Goal: Transaction & Acquisition: Obtain resource

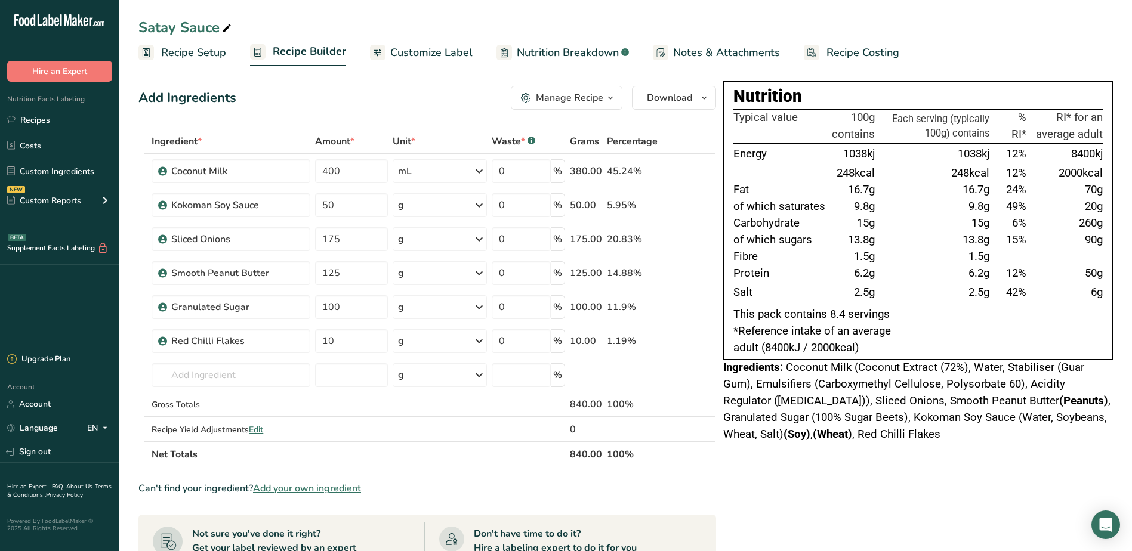
click at [35, 107] on div "Nutrition Facts Labeling Recipes Costs Custom Ingredients NEW Custom Reports Me…" at bounding box center [59, 155] width 119 height 147
click at [41, 117] on link "Recipes" at bounding box center [59, 120] width 119 height 23
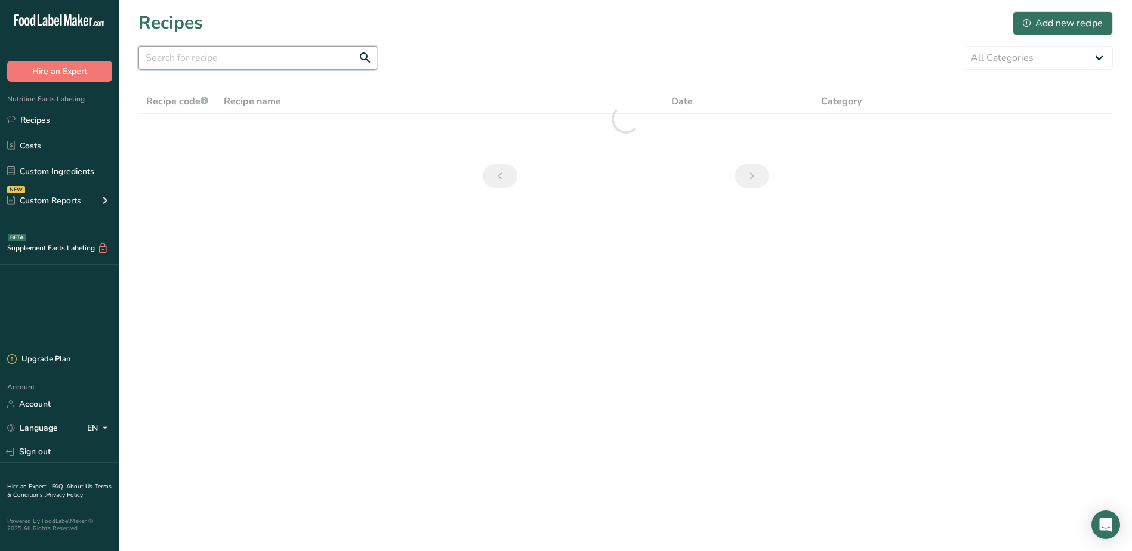
click at [316, 55] on input "text" at bounding box center [257, 58] width 239 height 24
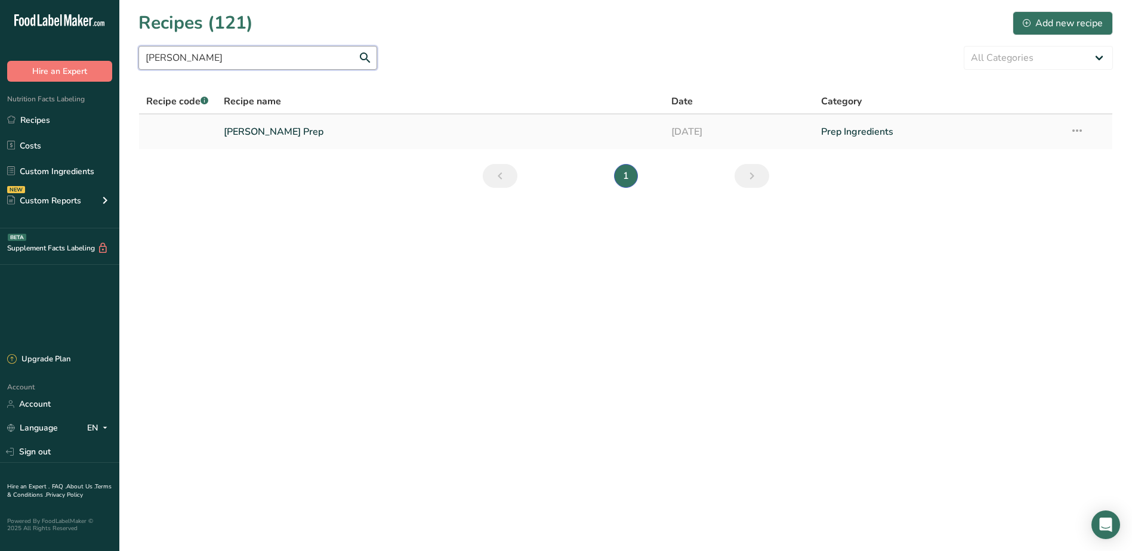
type input "[PERSON_NAME]"
click at [287, 142] on link "[PERSON_NAME] Prep" at bounding box center [441, 131] width 434 height 25
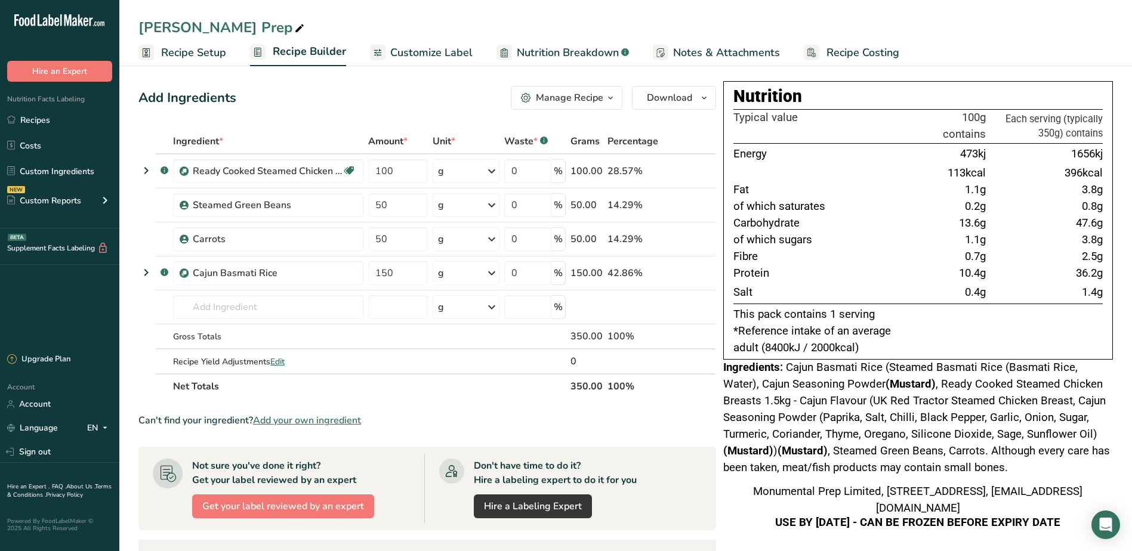
click at [394, 54] on span "Customize Label" at bounding box center [431, 53] width 82 height 16
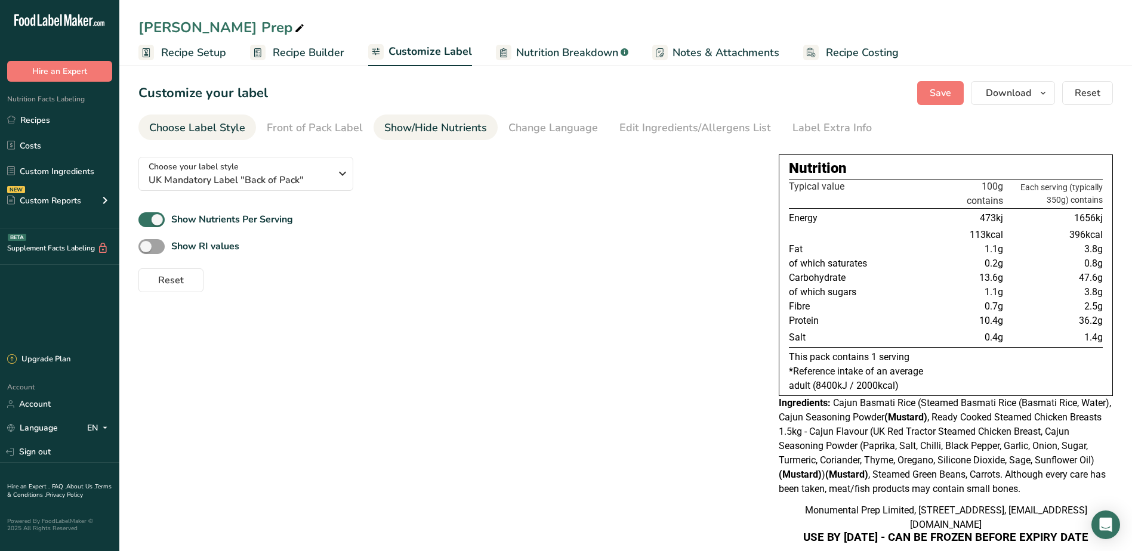
click at [394, 125] on div "Show/Hide Nutrients" at bounding box center [435, 128] width 103 height 16
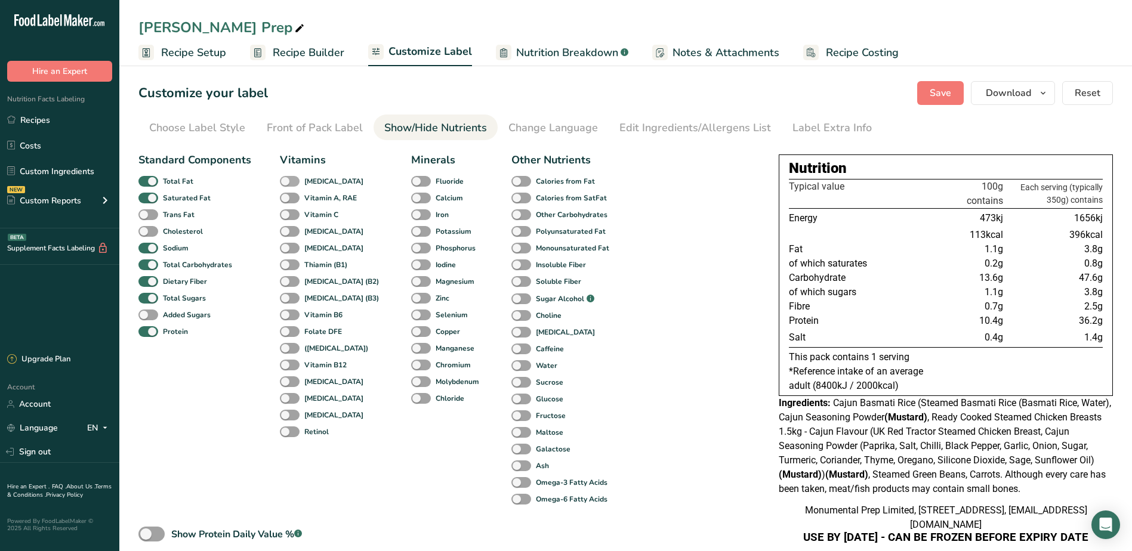
click at [282, 182] on span at bounding box center [290, 181] width 20 height 11
click at [282, 182] on input "[MEDICAL_DATA]" at bounding box center [284, 181] width 8 height 8
checkbox input "true"
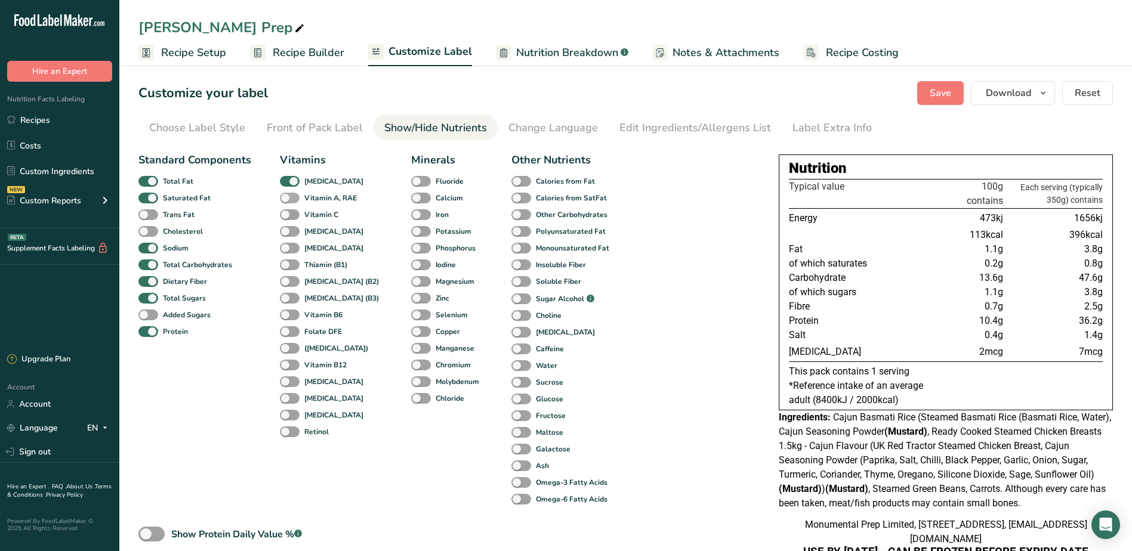
click at [285, 198] on span at bounding box center [290, 198] width 20 height 11
click at [285, 198] on input "Vitamin A, RAE" at bounding box center [284, 198] width 8 height 8
checkbox input "true"
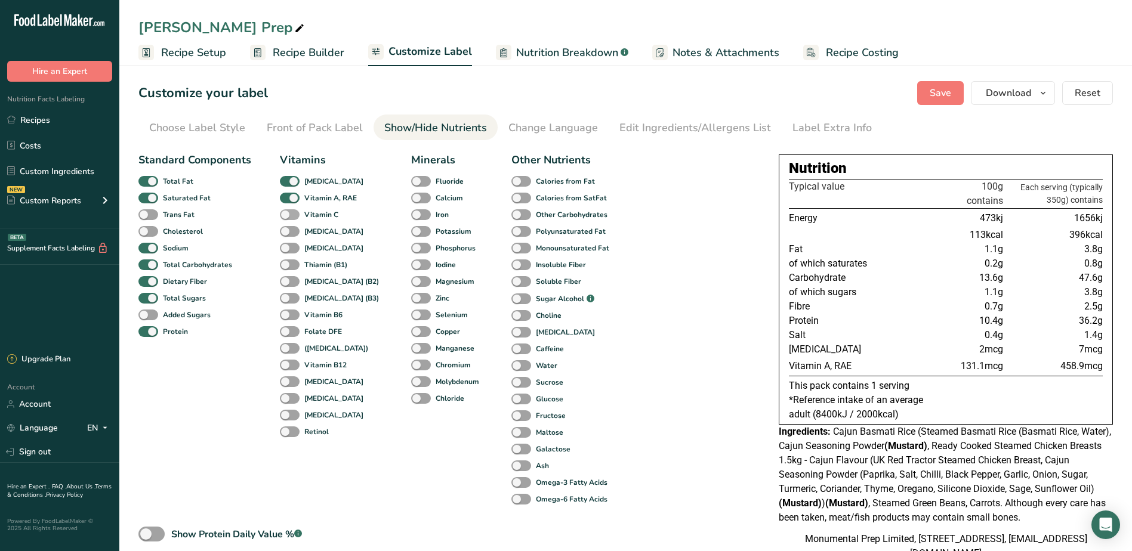
click at [295, 215] on span at bounding box center [290, 214] width 20 height 11
click at [288, 215] on input "Vitamin C" at bounding box center [284, 215] width 8 height 8
checkbox input "true"
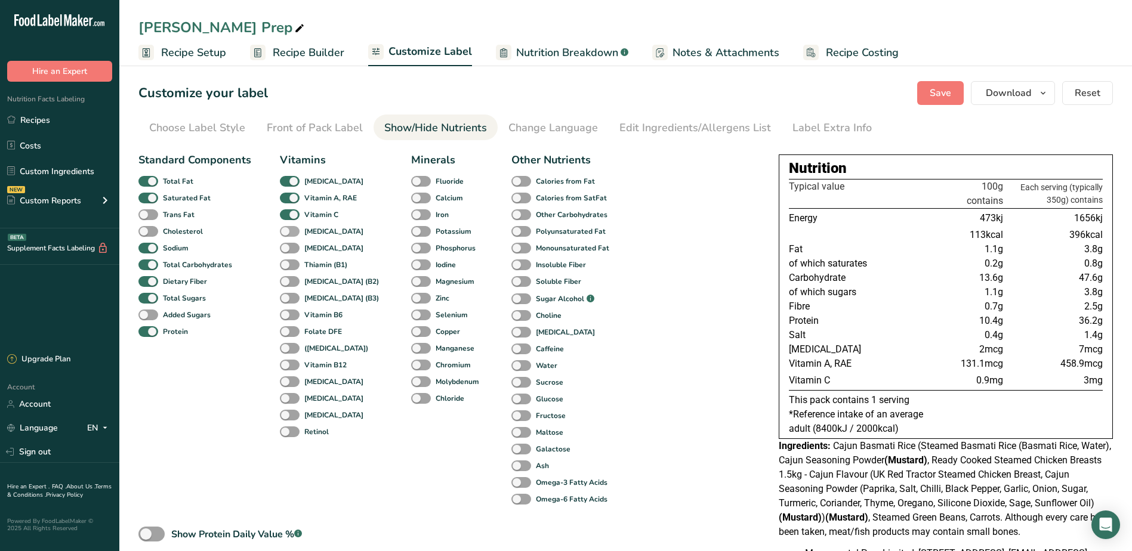
click at [292, 232] on span at bounding box center [290, 231] width 20 height 11
click at [288, 232] on input "[MEDICAL_DATA]" at bounding box center [284, 231] width 8 height 8
checkbox input "true"
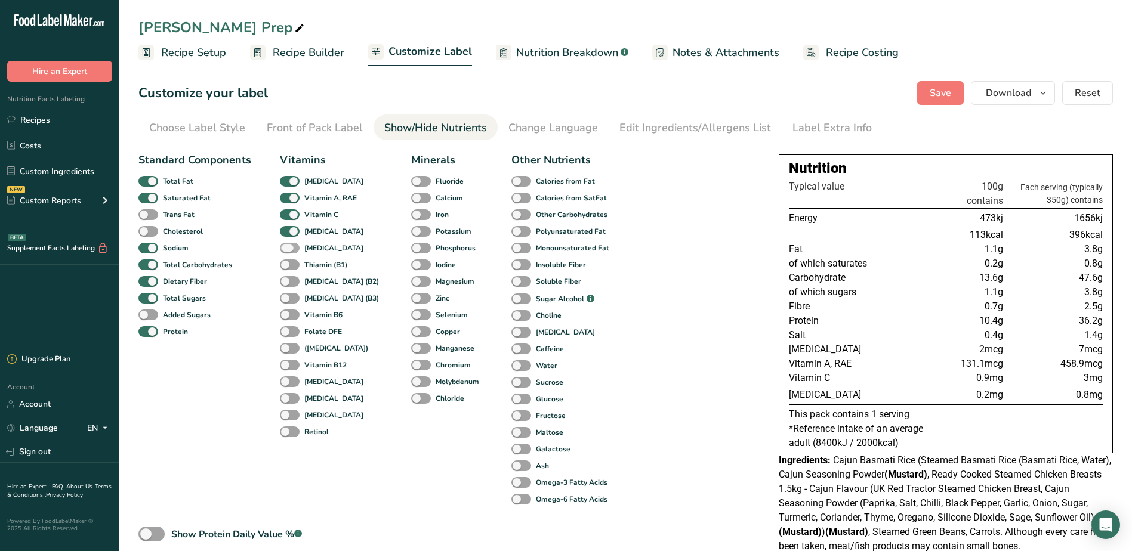
click at [285, 247] on span at bounding box center [290, 248] width 20 height 11
click at [285, 247] on input "[MEDICAL_DATA]" at bounding box center [284, 248] width 8 height 8
checkbox input "true"
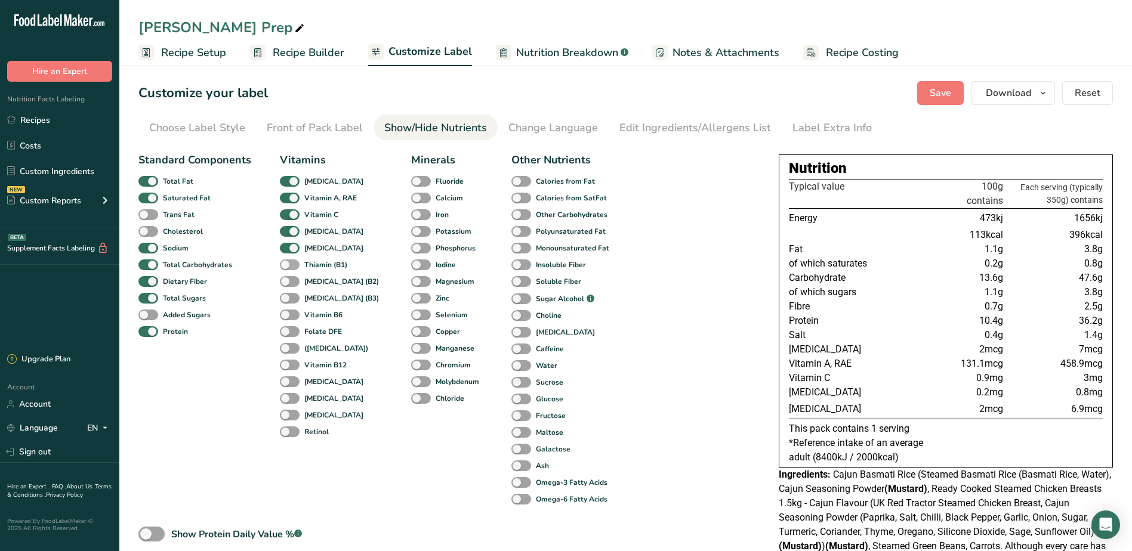
click at [284, 264] on span at bounding box center [290, 265] width 20 height 11
click at [284, 264] on input "Thiamin (B1)" at bounding box center [284, 265] width 8 height 8
checkbox input "true"
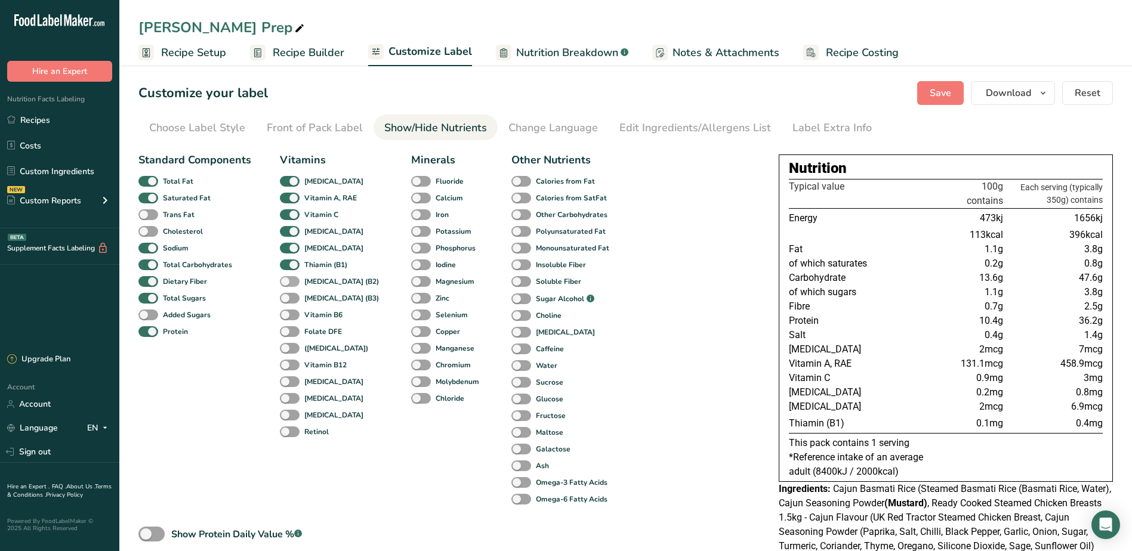
click at [288, 281] on span at bounding box center [290, 281] width 20 height 11
click at [288, 281] on input "[MEDICAL_DATA] (B2)" at bounding box center [284, 282] width 8 height 8
checkbox input "true"
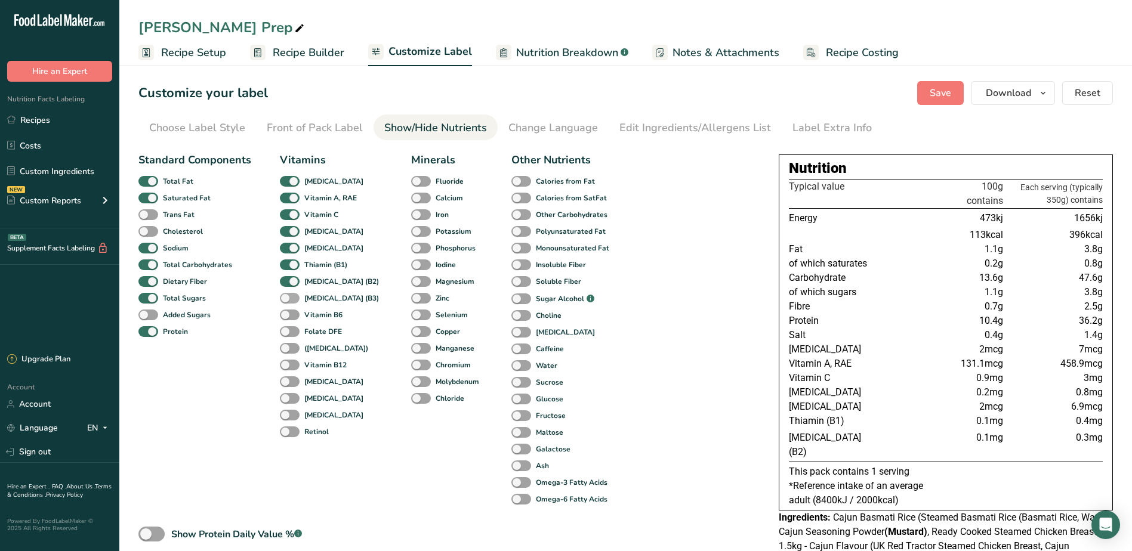
click at [294, 304] on label "[MEDICAL_DATA] (B3)" at bounding box center [329, 298] width 99 height 11
click at [288, 302] on input "[MEDICAL_DATA] (B3)" at bounding box center [284, 298] width 8 height 8
checkbox input "true"
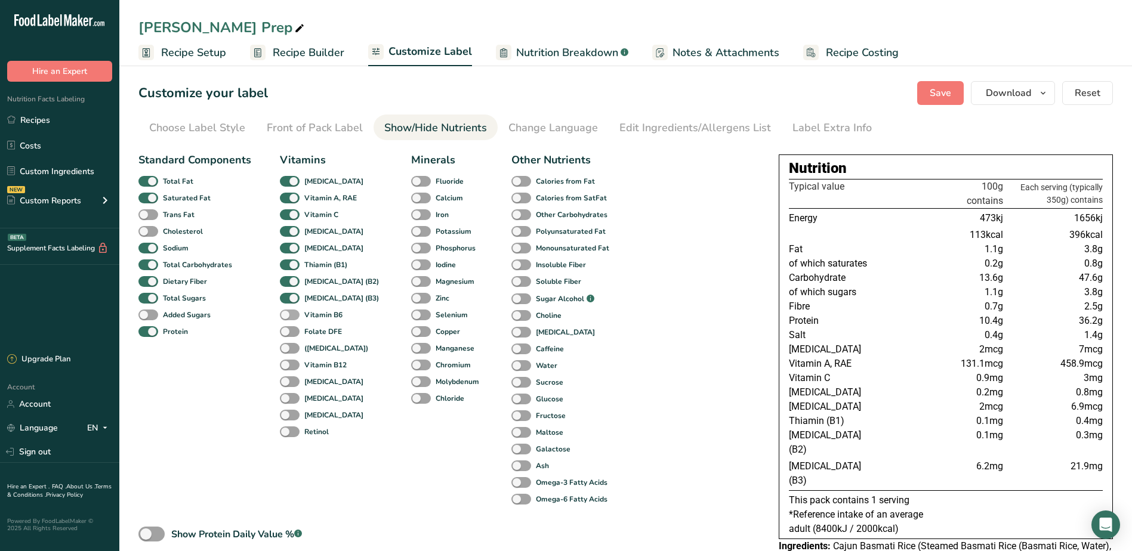
click at [291, 315] on span at bounding box center [290, 315] width 20 height 11
click at [288, 315] on input "Vitamin B6" at bounding box center [284, 315] width 8 height 8
checkbox input "true"
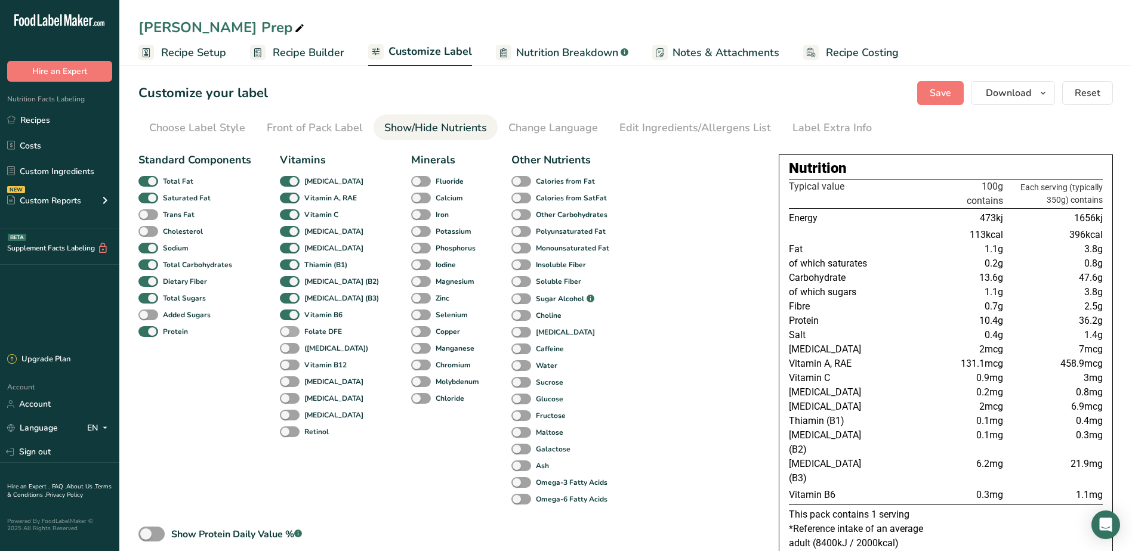
click at [285, 330] on span at bounding box center [290, 331] width 20 height 11
click at [285, 330] on input "Folate DFE" at bounding box center [284, 332] width 8 height 8
checkbox input "true"
click at [285, 344] on span at bounding box center [290, 348] width 20 height 11
click at [285, 344] on input "([MEDICAL_DATA])" at bounding box center [284, 348] width 8 height 8
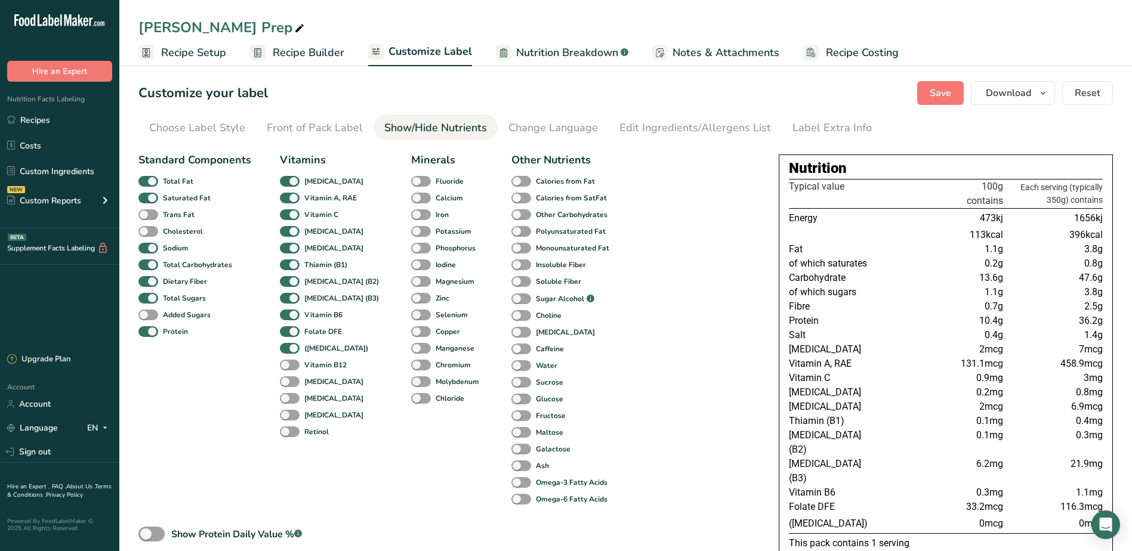
click at [288, 373] on div "Vitamin B12" at bounding box center [293, 365] width 26 height 17
click at [289, 347] on span at bounding box center [290, 348] width 20 height 11
click at [288, 347] on input "([MEDICAL_DATA])" at bounding box center [284, 348] width 8 height 8
checkbox input "false"
click at [286, 369] on span at bounding box center [290, 365] width 20 height 11
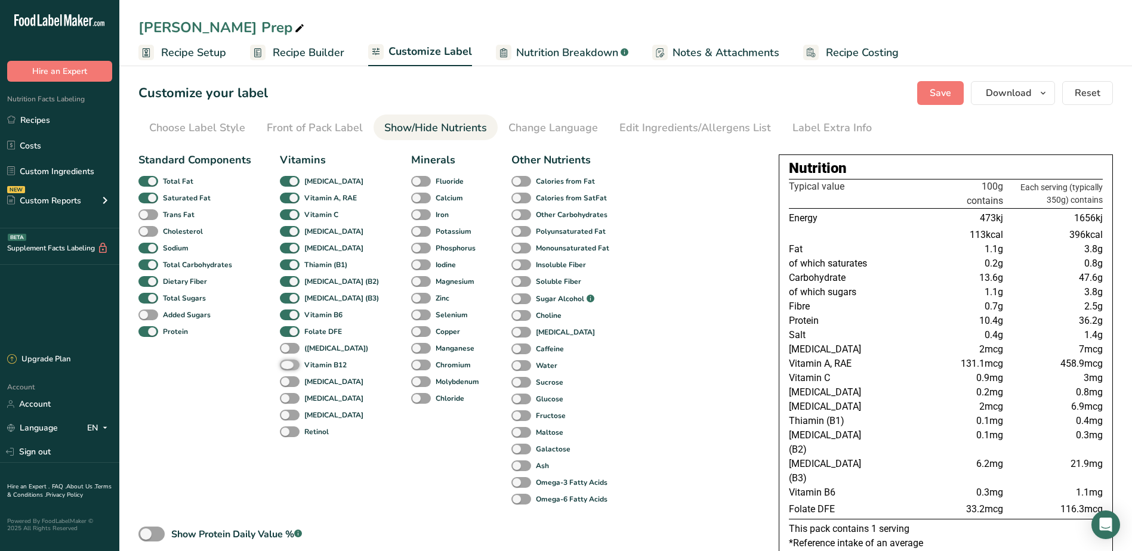
click at [286, 369] on input "Vitamin B12" at bounding box center [284, 365] width 8 height 8
checkbox input "true"
click at [288, 381] on span at bounding box center [290, 382] width 20 height 11
click at [288, 381] on input "[MEDICAL_DATA]" at bounding box center [284, 382] width 8 height 8
checkbox input "true"
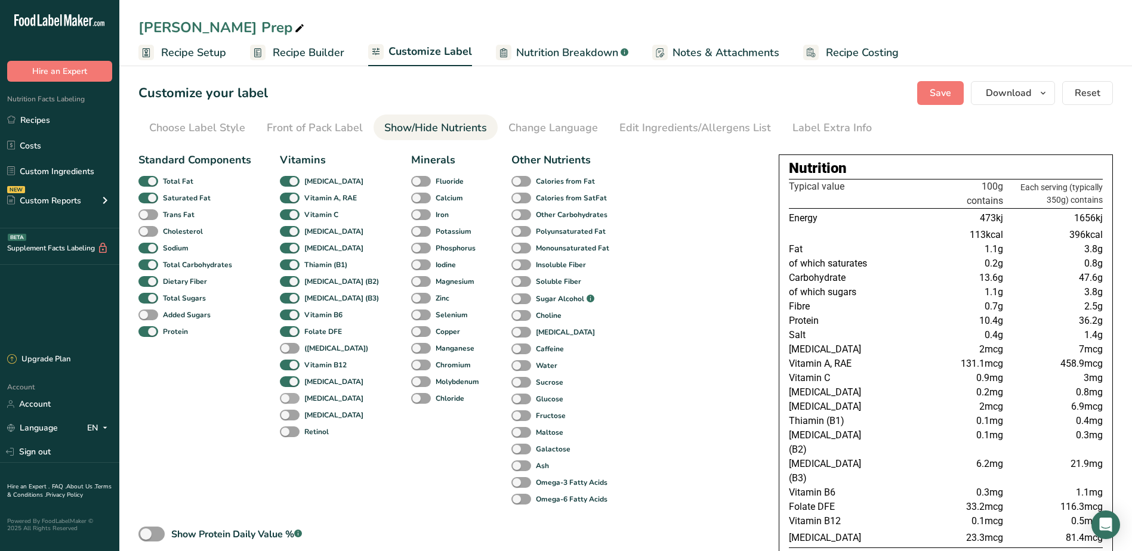
click at [293, 403] on span at bounding box center [290, 398] width 20 height 11
click at [288, 402] on input "[MEDICAL_DATA]" at bounding box center [284, 398] width 8 height 8
checkbox input "true"
click at [288, 417] on span at bounding box center [290, 415] width 20 height 11
click at [288, 417] on input "[MEDICAL_DATA]" at bounding box center [284, 415] width 8 height 8
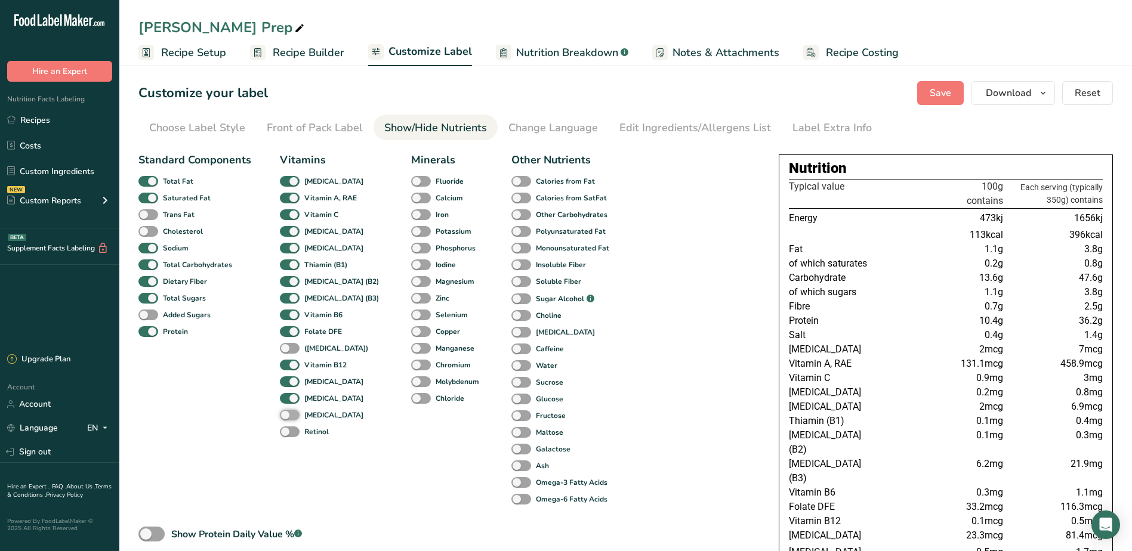
checkbox input "true"
click at [288, 431] on span at bounding box center [290, 432] width 20 height 11
click at [288, 431] on input "Retinol" at bounding box center [284, 432] width 8 height 8
checkbox input "true"
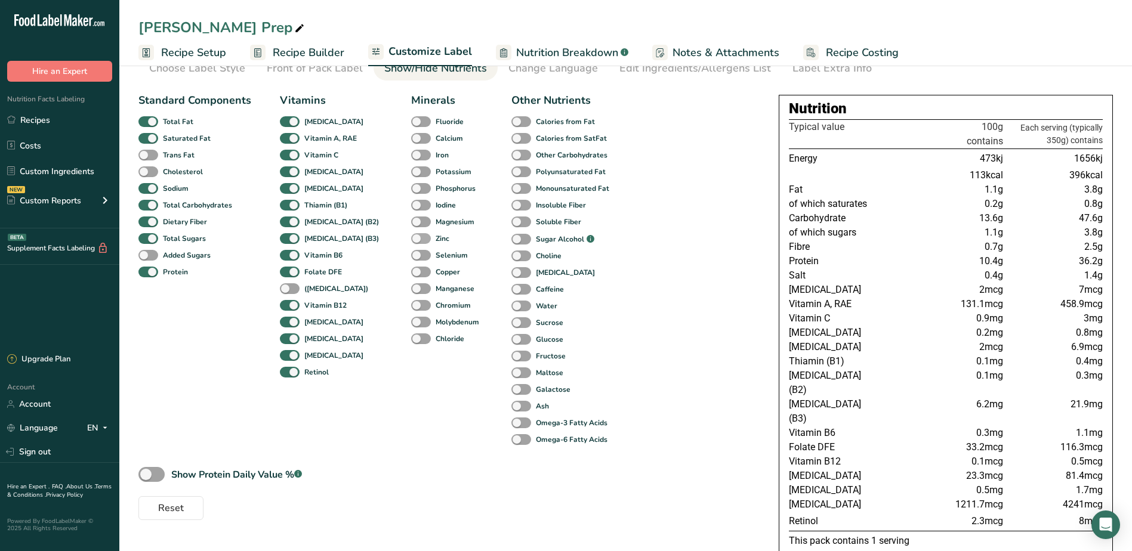
click at [411, 236] on span at bounding box center [421, 238] width 20 height 11
click at [411, 236] on input "Zinc" at bounding box center [415, 239] width 8 height 8
checkbox input "true"
click at [200, 474] on div "Show Protein Daily Value % .a-a{fill:#347362;}.b-a{fill:#fff;}" at bounding box center [236, 475] width 131 height 14
click at [146, 474] on input "Show Protein Daily Value % .a-a{fill:#347362;}.b-a{fill:#fff;}" at bounding box center [142, 475] width 8 height 8
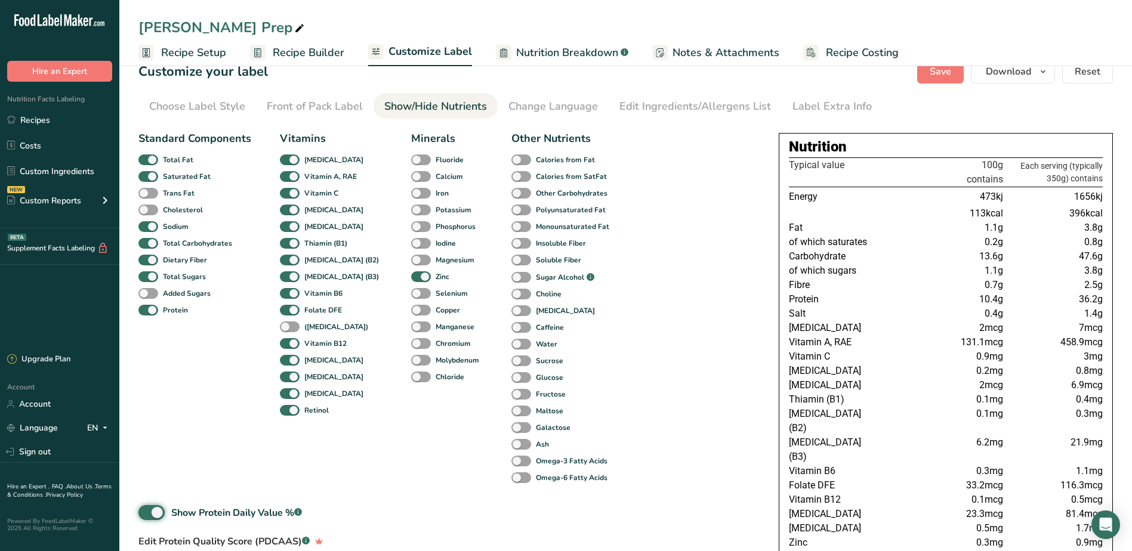
scroll to position [239, 0]
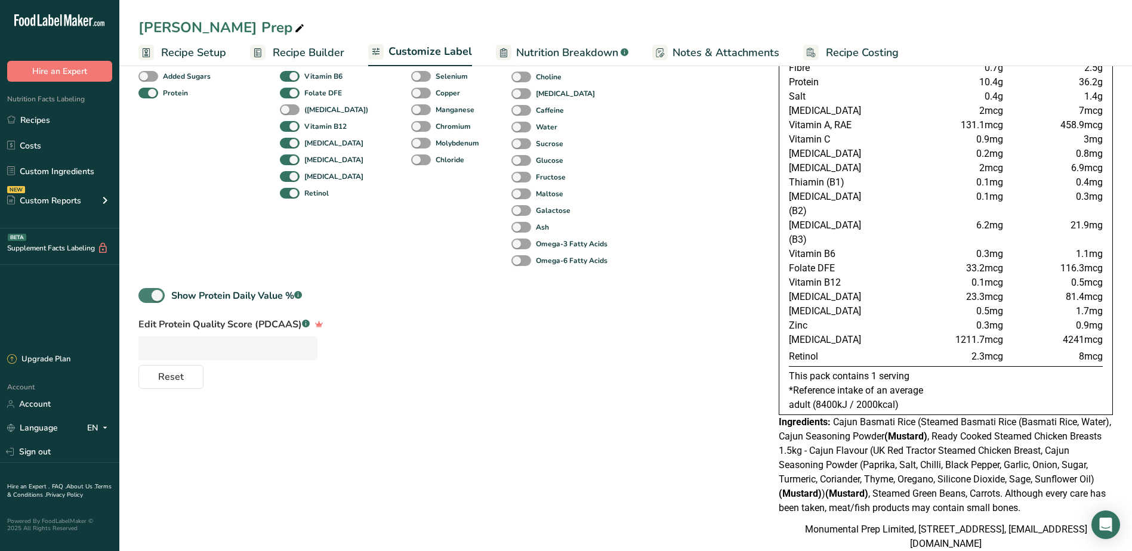
click at [263, 294] on div "Show Protein Daily Value % .a-a{fill:#347362;}.b-a{fill:#fff;}" at bounding box center [236, 296] width 131 height 14
click at [146, 294] on input "Show Protein Daily Value % .a-a{fill:#347362;}.b-a{fill:#fff;}" at bounding box center [142, 296] width 8 height 8
checkbox input "false"
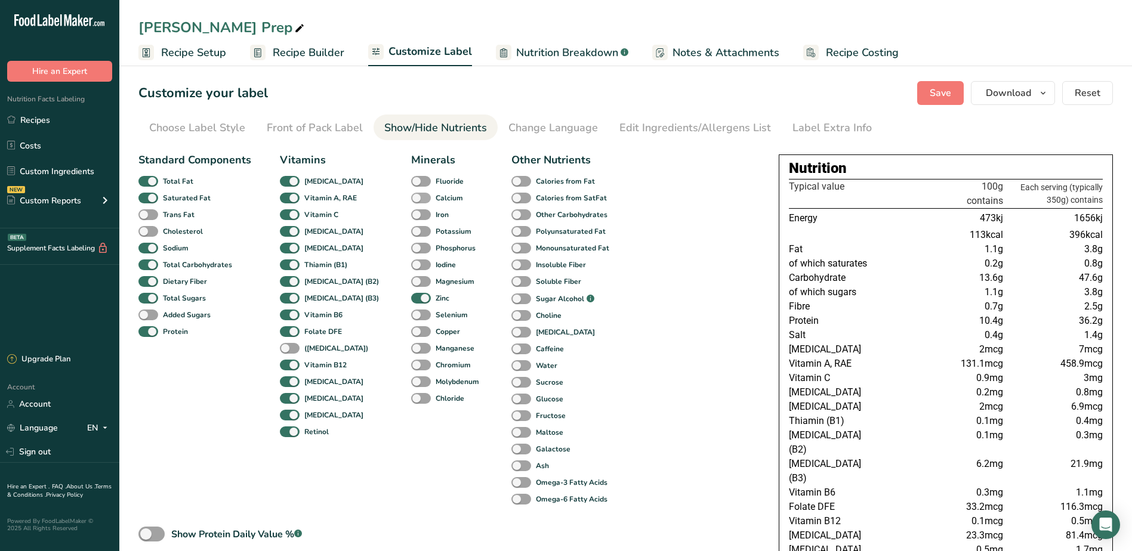
click at [411, 196] on span at bounding box center [421, 198] width 20 height 11
click at [411, 196] on input "Calcium" at bounding box center [415, 198] width 8 height 8
checkbox input "true"
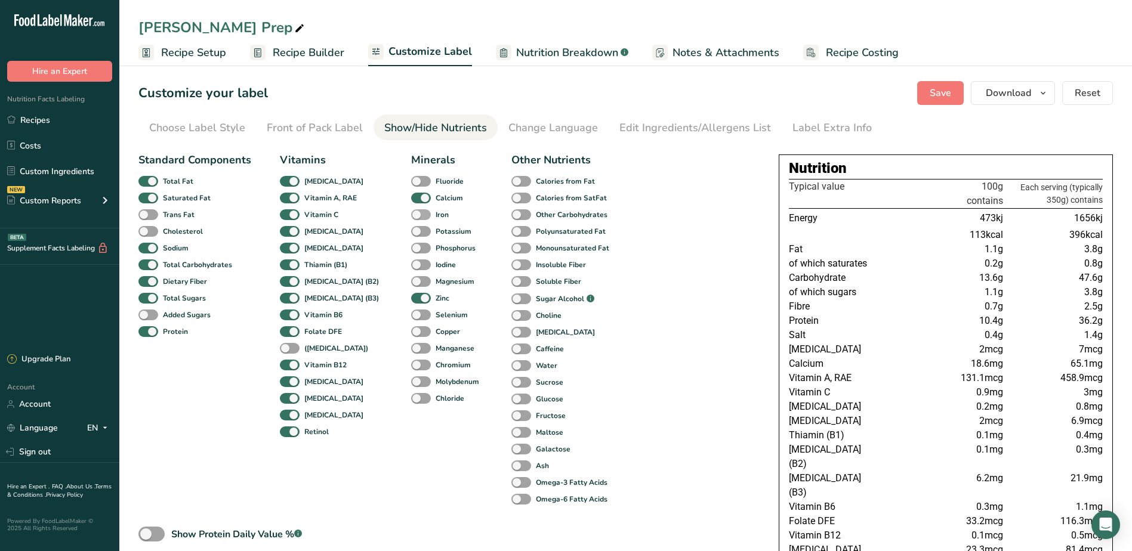
click at [411, 210] on span at bounding box center [421, 214] width 20 height 11
click at [411, 211] on input "Iron" at bounding box center [415, 215] width 8 height 8
checkbox input "true"
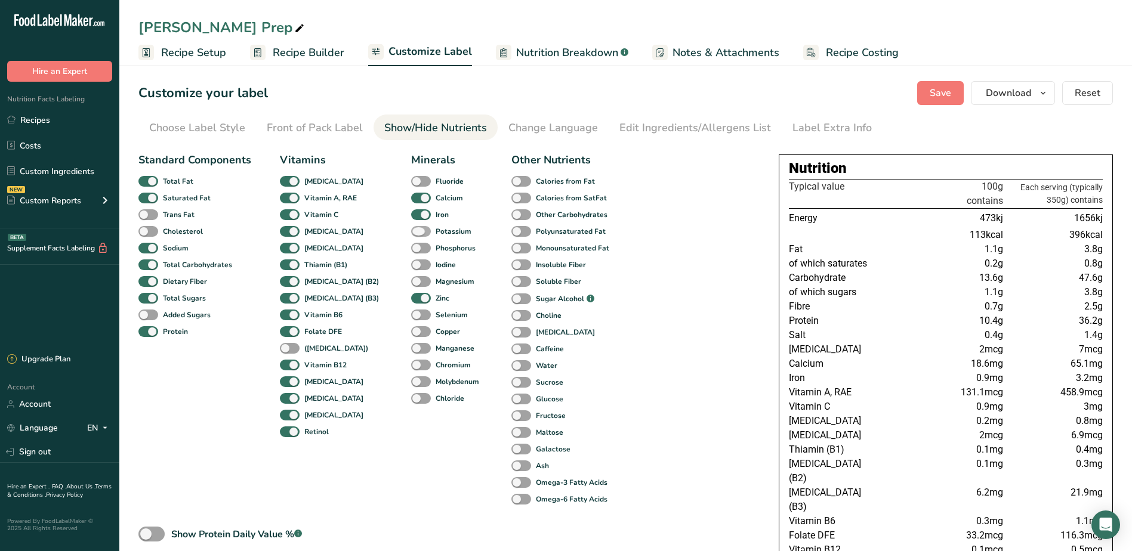
click at [411, 232] on span at bounding box center [421, 231] width 20 height 11
click at [411, 232] on input "Potassium" at bounding box center [415, 231] width 8 height 8
checkbox input "true"
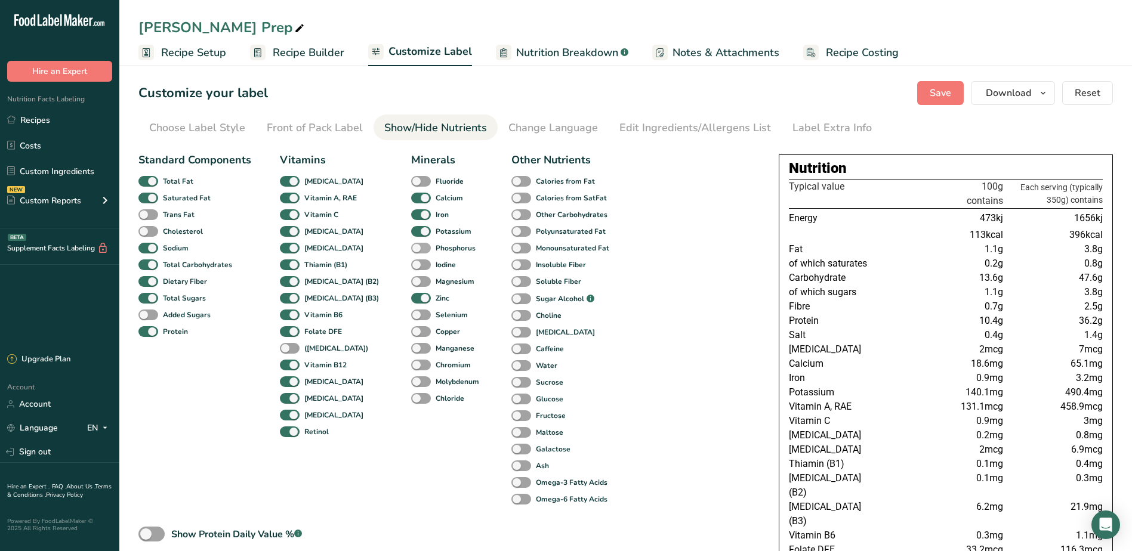
click at [411, 249] on span at bounding box center [421, 248] width 20 height 11
click at [411, 249] on input "Phosphorus" at bounding box center [415, 248] width 8 height 8
checkbox input "true"
click at [411, 271] on div "Iodine" at bounding box center [420, 265] width 18 height 17
click at [411, 284] on span at bounding box center [421, 281] width 20 height 11
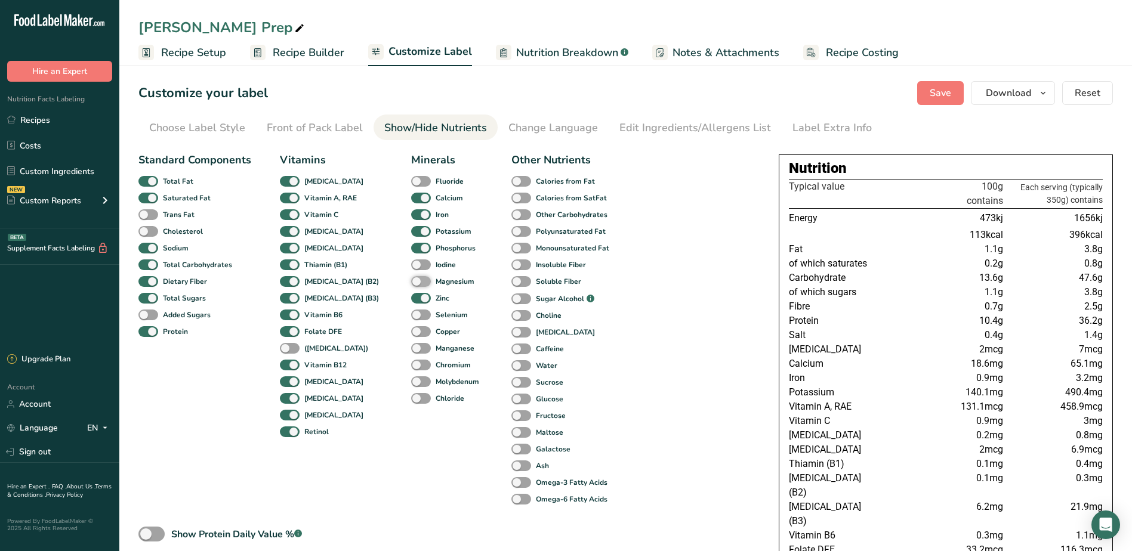
click at [411, 284] on input "Magnesium" at bounding box center [415, 282] width 8 height 8
checkbox input "true"
click at [411, 267] on span at bounding box center [421, 265] width 20 height 11
click at [411, 267] on input "Iodine" at bounding box center [415, 265] width 8 height 8
checkbox input "true"
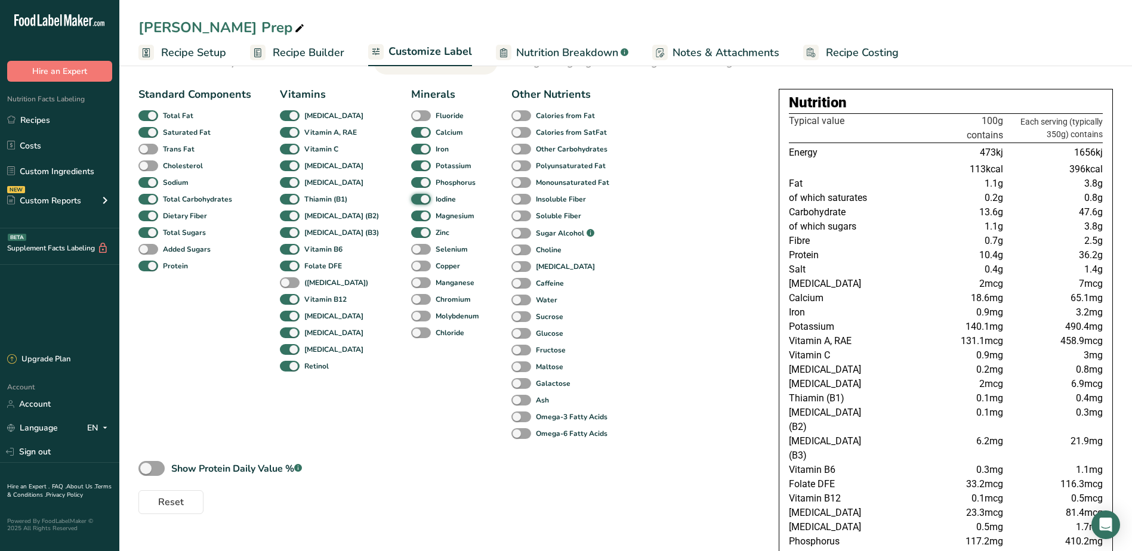
scroll to position [179, 0]
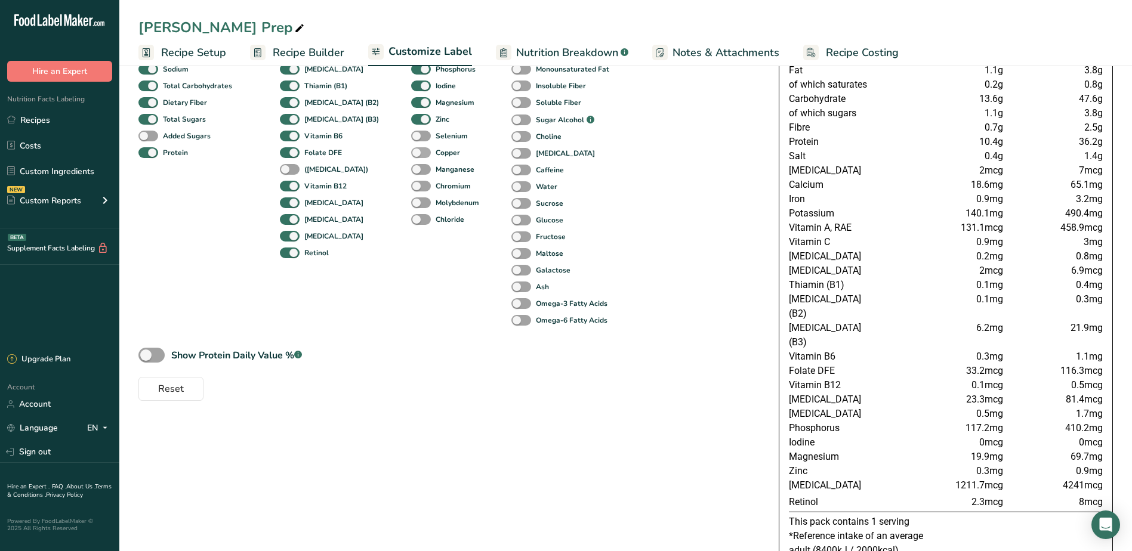
click at [411, 150] on span at bounding box center [421, 152] width 20 height 11
click at [411, 150] on input "Copper" at bounding box center [415, 153] width 8 height 8
checkbox input "true"
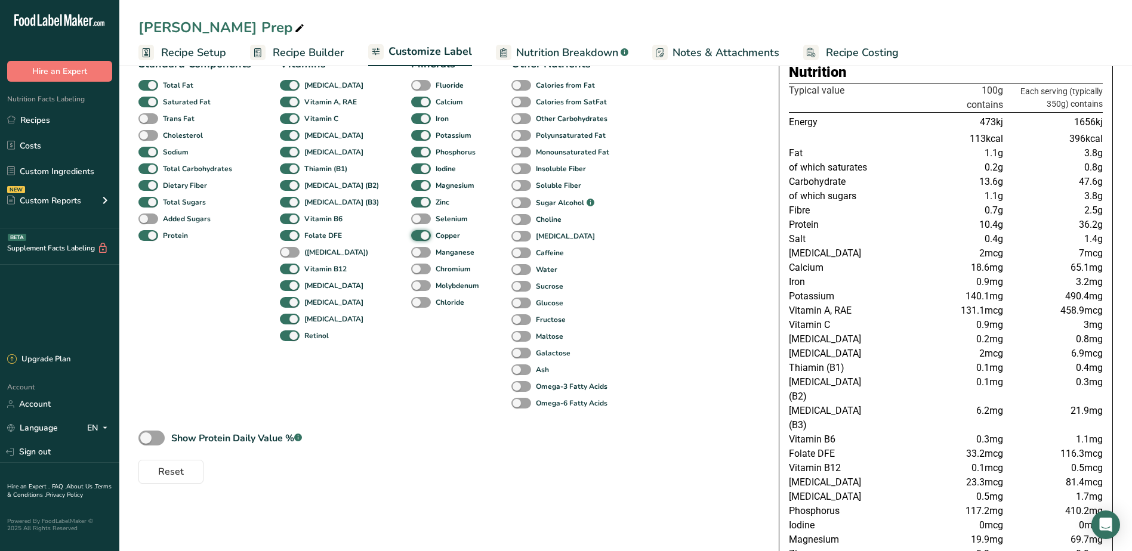
scroll to position [0, 0]
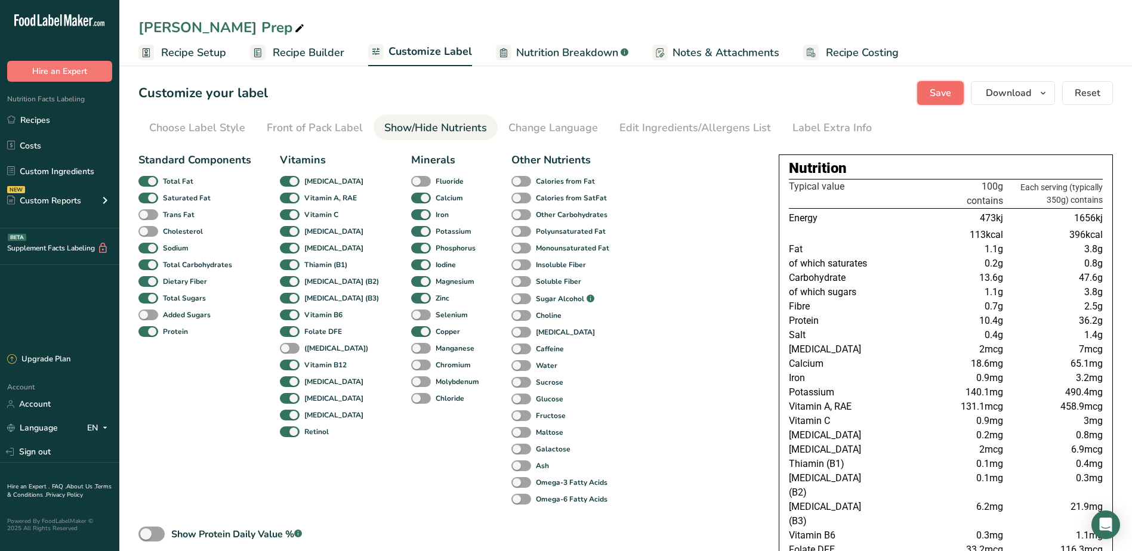
click at [954, 91] on button "Save" at bounding box center [940, 93] width 47 height 24
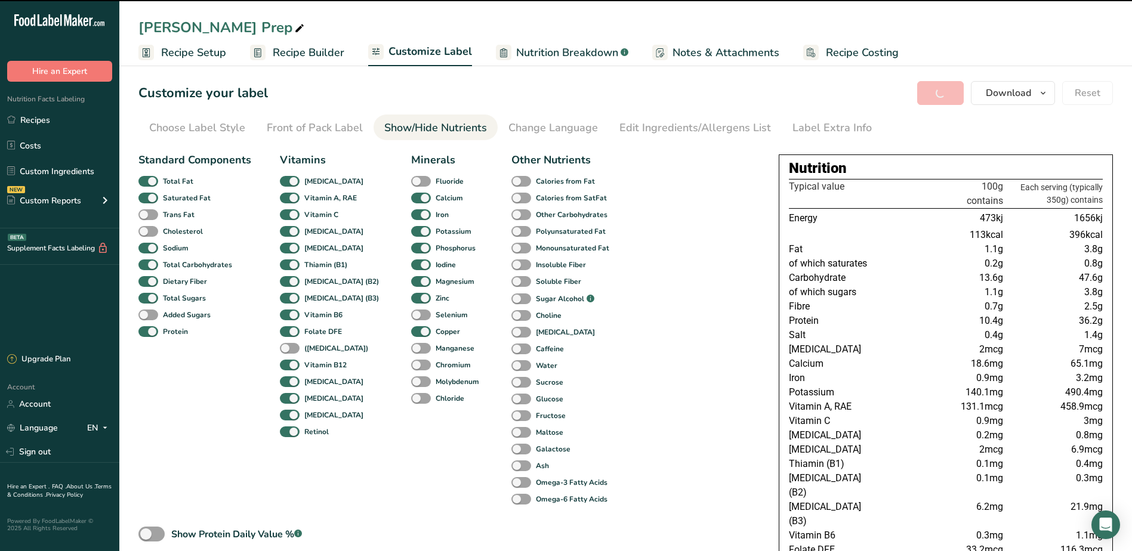
click at [807, 125] on div "Label Extra Info" at bounding box center [832, 128] width 79 height 16
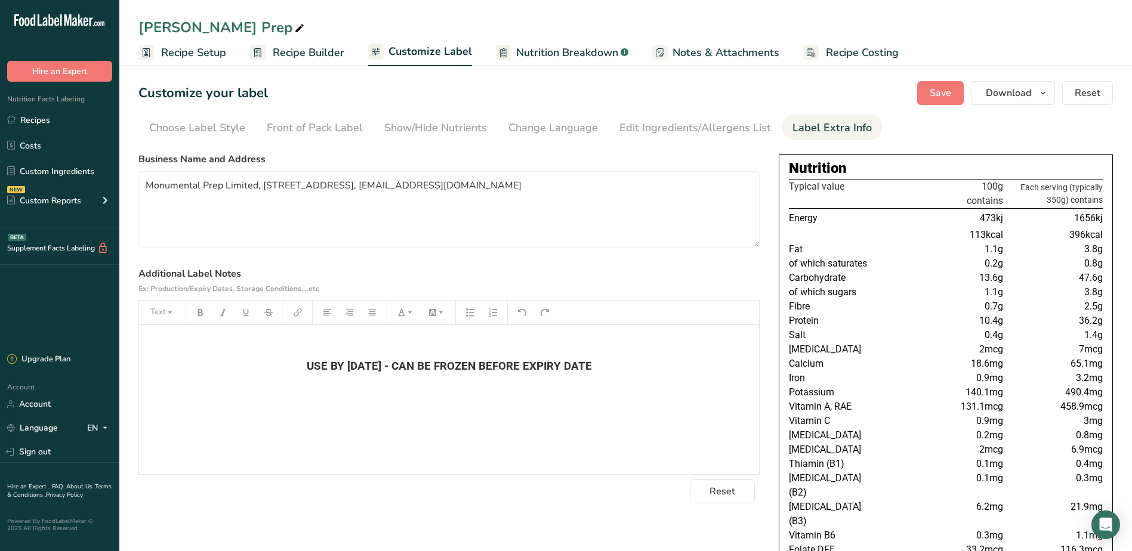
click at [348, 365] on span "USE BY [DATE] - CAN BE FROZEN BEFORE EXPIRY DATE" at bounding box center [449, 366] width 285 height 13
click at [676, 251] on section "Business Name and Address Monumental Prep Limited, [STREET_ADDRESS], [EMAIL_ADD…" at bounding box center [448, 328] width 621 height 352
click at [944, 99] on span "Save" at bounding box center [940, 93] width 21 height 14
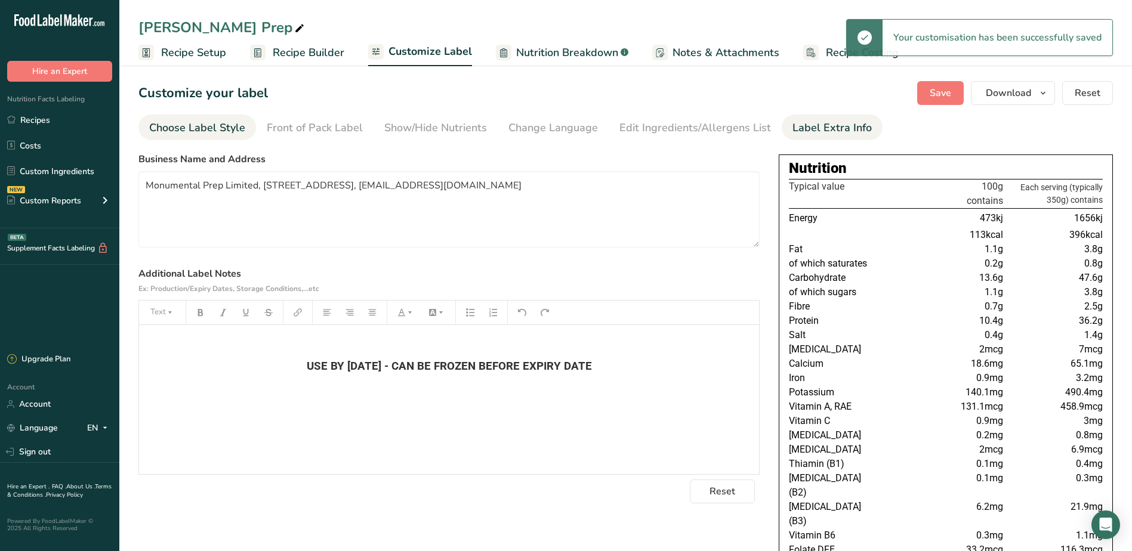
click at [218, 115] on link "Choose Label Style" at bounding box center [197, 128] width 96 height 27
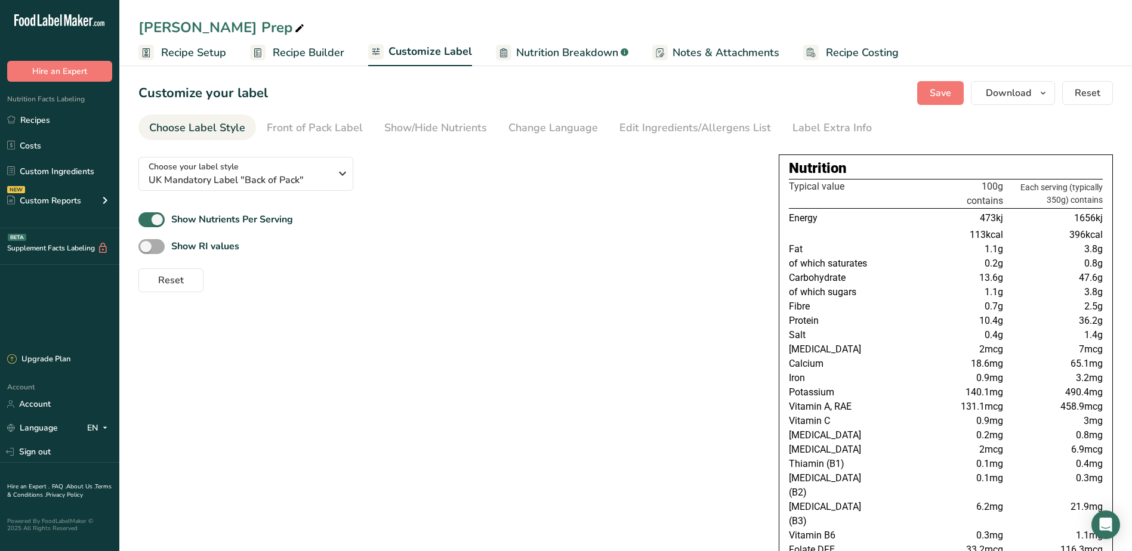
click at [156, 243] on span at bounding box center [151, 246] width 26 height 15
click at [146, 243] on input "Show RI values" at bounding box center [142, 247] width 8 height 8
checkbox input "true"
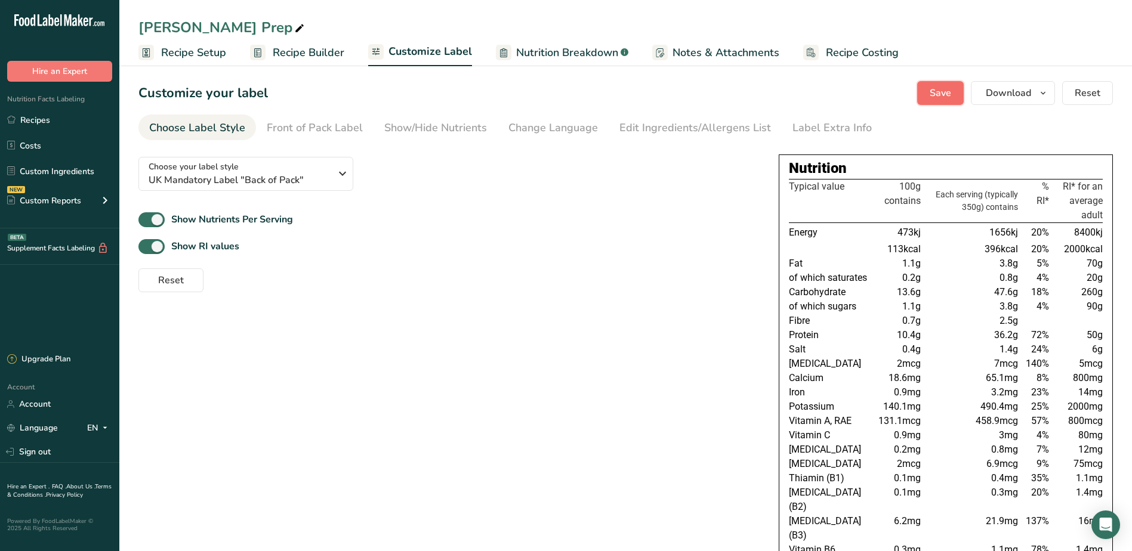
click at [939, 90] on span "Save" at bounding box center [940, 93] width 21 height 14
click at [1031, 100] on span "Download" at bounding box center [1008, 93] width 45 height 14
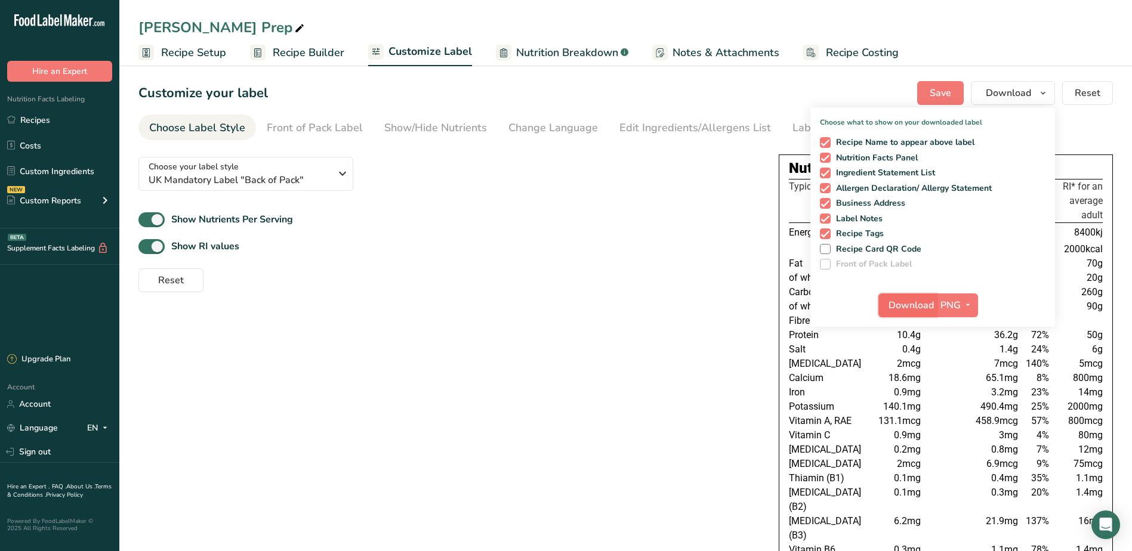
click at [915, 302] on span "Download" at bounding box center [911, 305] width 45 height 14
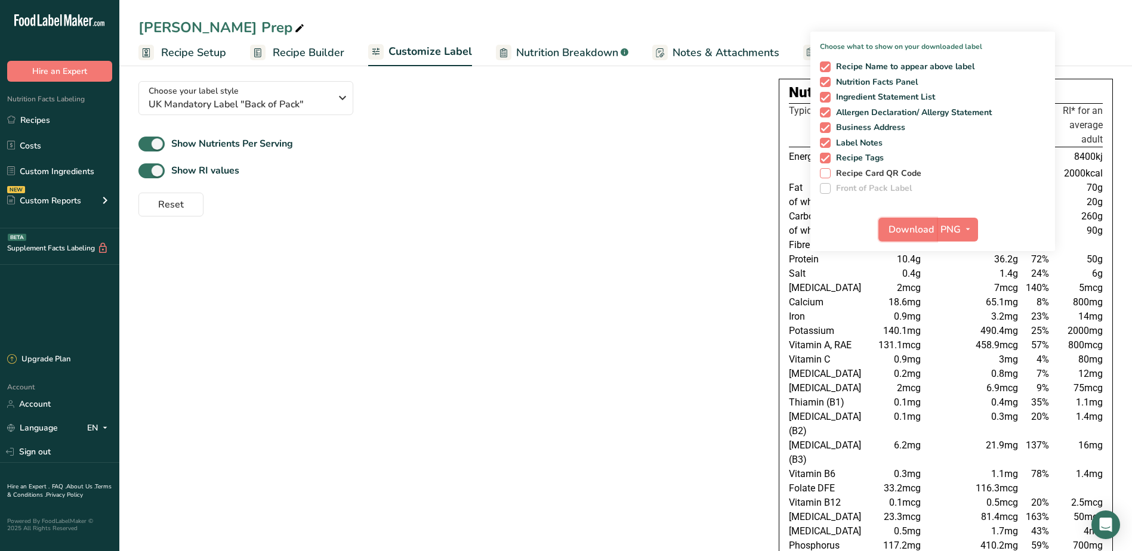
scroll to position [26, 0]
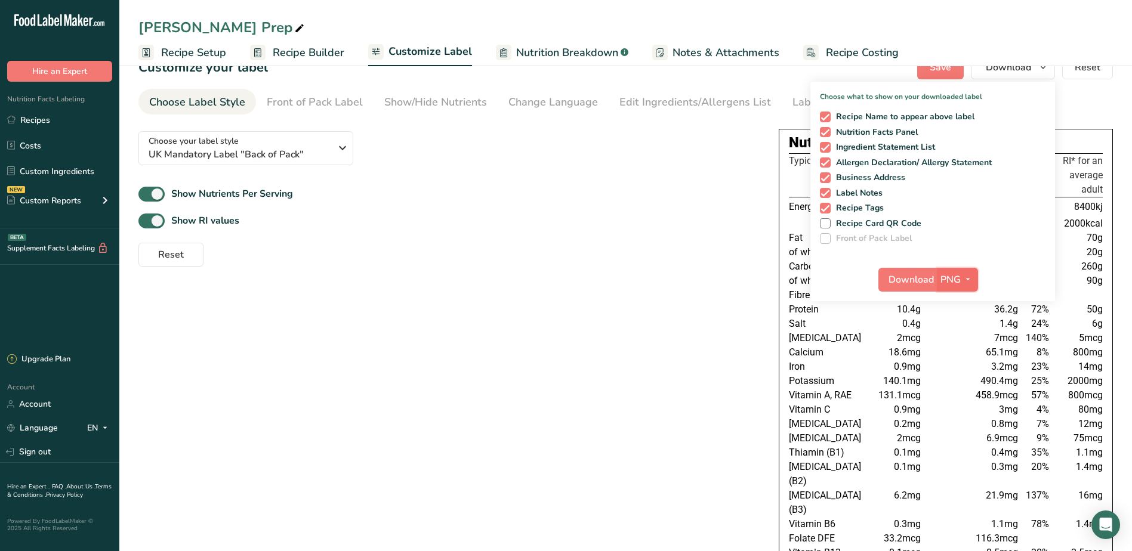
click at [964, 276] on icon "button" at bounding box center [968, 279] width 10 height 15
click at [962, 362] on link "PDF" at bounding box center [959, 363] width 38 height 20
click at [901, 279] on span "Download" at bounding box center [911, 280] width 45 height 14
click at [532, 254] on div "Reset" at bounding box center [448, 252] width 621 height 29
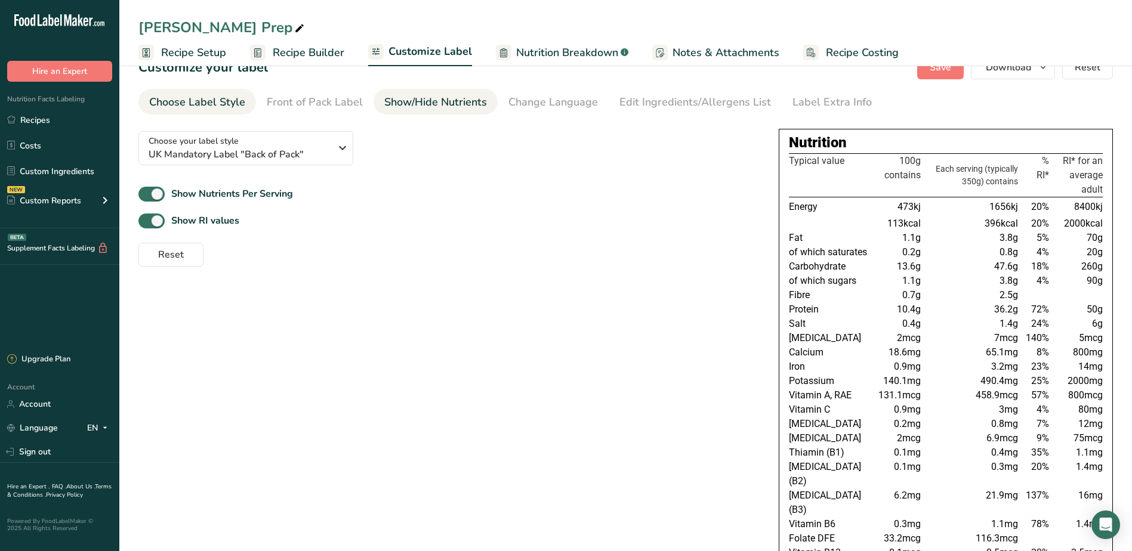
click at [457, 102] on div "Show/Hide Nutrients" at bounding box center [435, 102] width 103 height 16
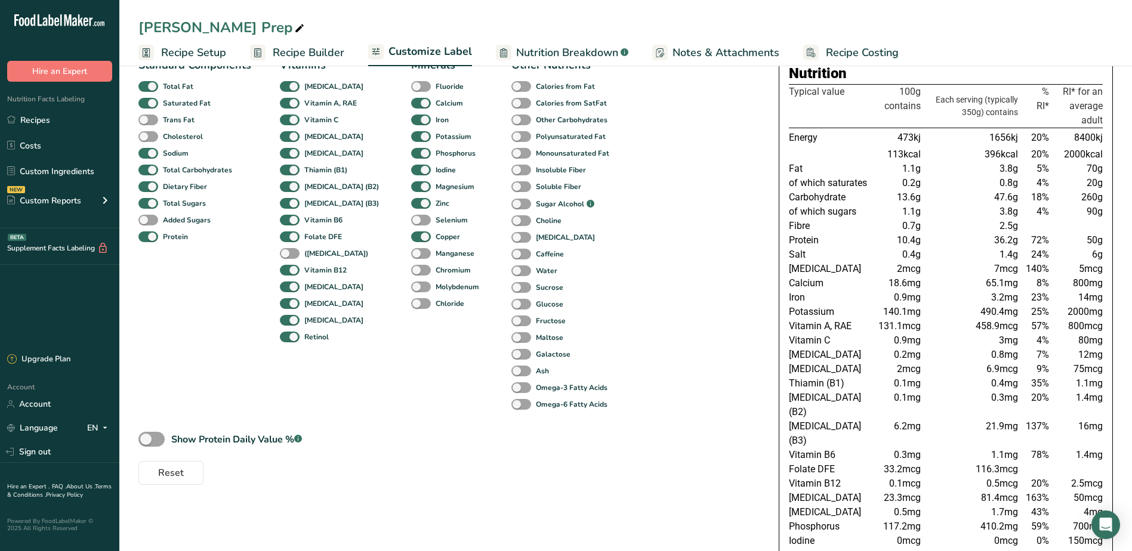
scroll to position [85, 0]
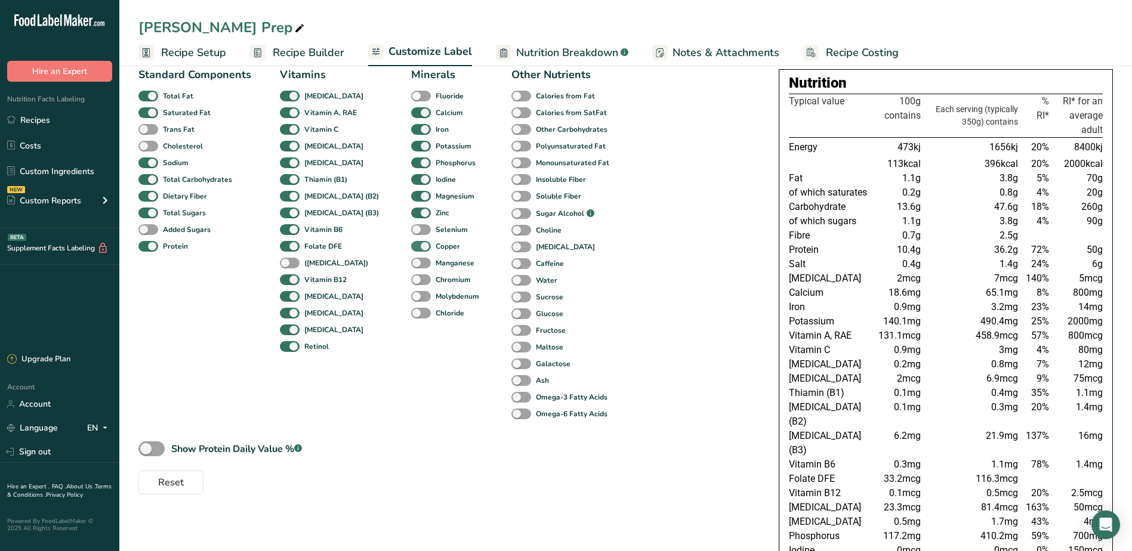
click at [411, 245] on span at bounding box center [421, 246] width 20 height 11
click at [411, 245] on input "Copper" at bounding box center [415, 246] width 8 height 8
checkbox input "false"
click at [411, 176] on span at bounding box center [421, 179] width 20 height 11
click at [411, 176] on input "Iodine" at bounding box center [415, 179] width 8 height 8
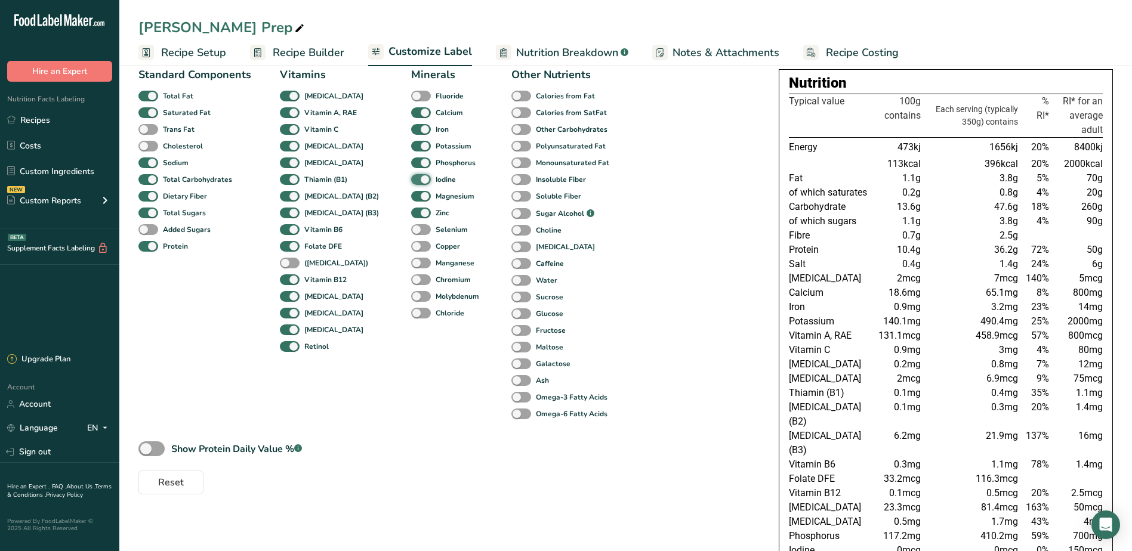
checkbox input "false"
click at [411, 164] on span at bounding box center [421, 163] width 20 height 11
click at [411, 164] on input "Phosphorus" at bounding box center [415, 163] width 8 height 8
checkbox input "false"
click at [283, 346] on span at bounding box center [290, 346] width 20 height 11
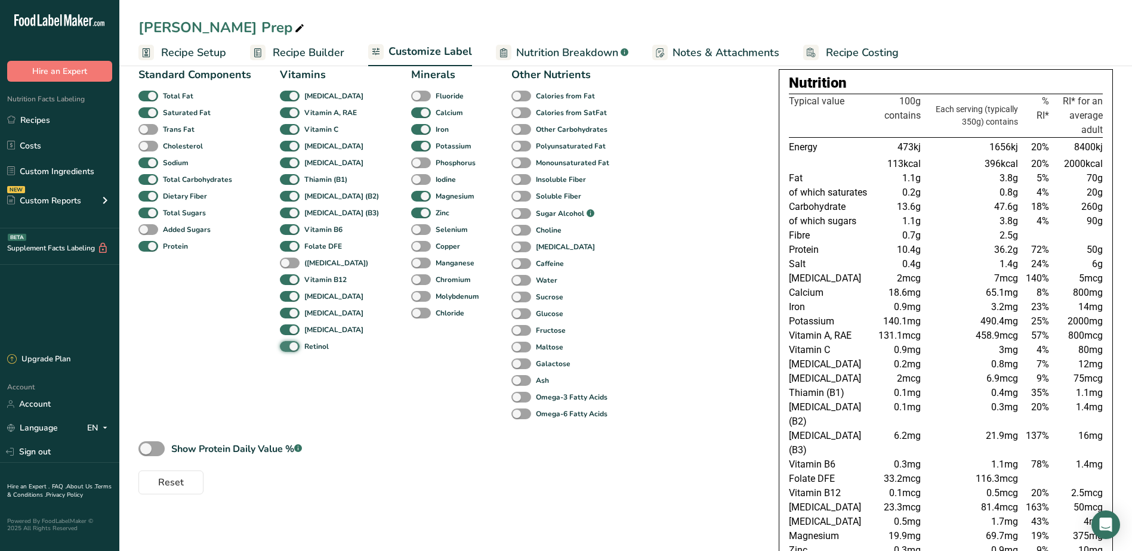
click at [283, 346] on input "Retinol" at bounding box center [284, 347] width 8 height 8
checkbox input "false"
click at [289, 325] on span at bounding box center [290, 330] width 20 height 11
click at [288, 326] on input "[MEDICAL_DATA]" at bounding box center [284, 330] width 8 height 8
checkbox input "false"
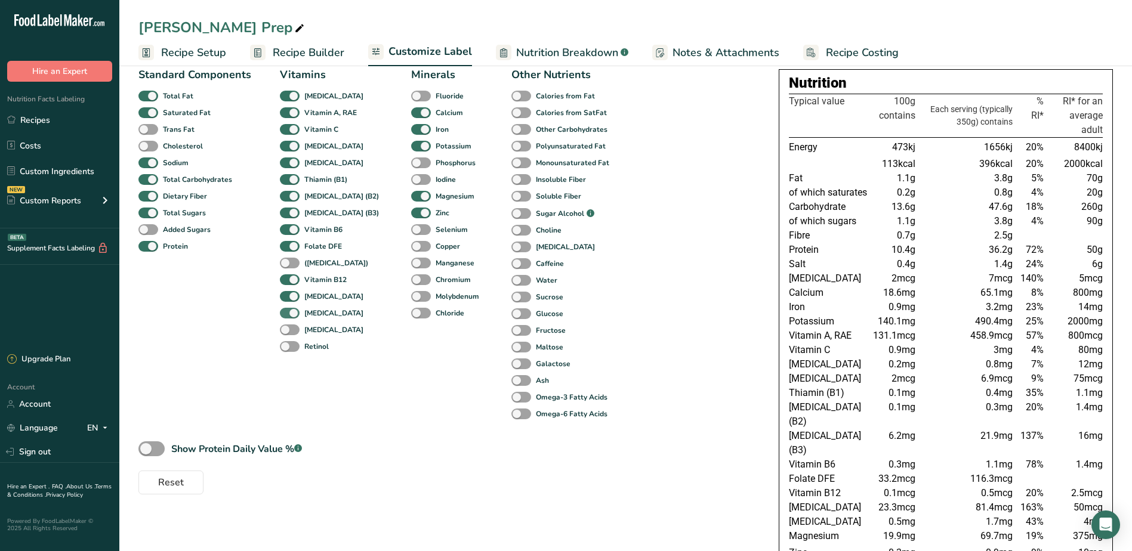
click at [289, 313] on span at bounding box center [290, 313] width 20 height 11
click at [288, 313] on input "[MEDICAL_DATA]" at bounding box center [284, 313] width 8 height 8
checkbox input "false"
click at [285, 298] on span at bounding box center [290, 296] width 20 height 11
click at [285, 298] on input "[MEDICAL_DATA]" at bounding box center [284, 296] width 8 height 8
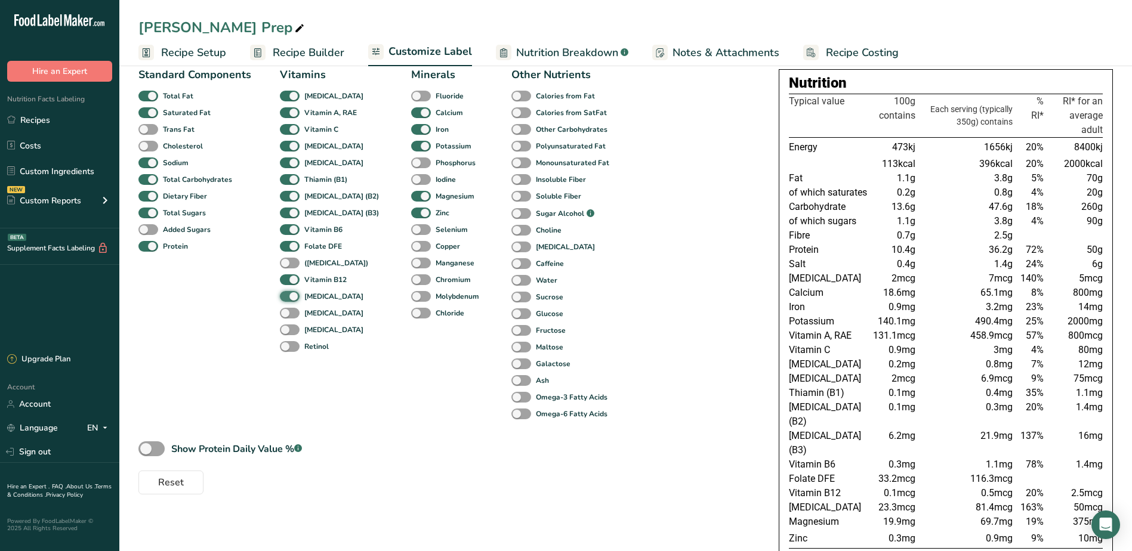
checkbox input "false"
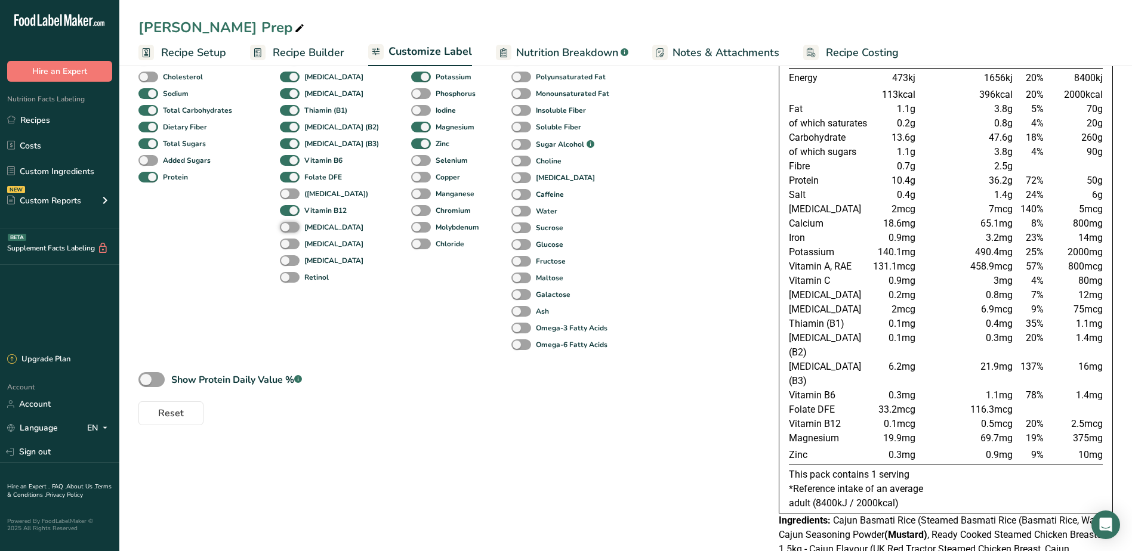
scroll to position [0, 0]
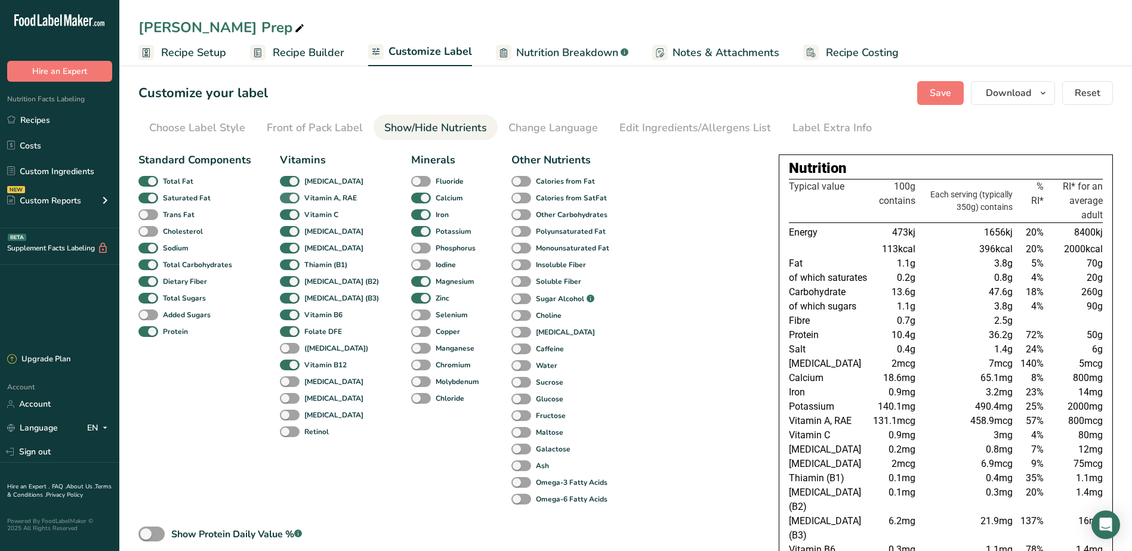
drag, startPoint x: 289, startPoint y: 182, endPoint x: 288, endPoint y: 200, distance: 17.9
click at [288, 182] on span at bounding box center [290, 181] width 20 height 11
click at [288, 182] on input "[MEDICAL_DATA]" at bounding box center [284, 181] width 8 height 8
checkbox input "false"
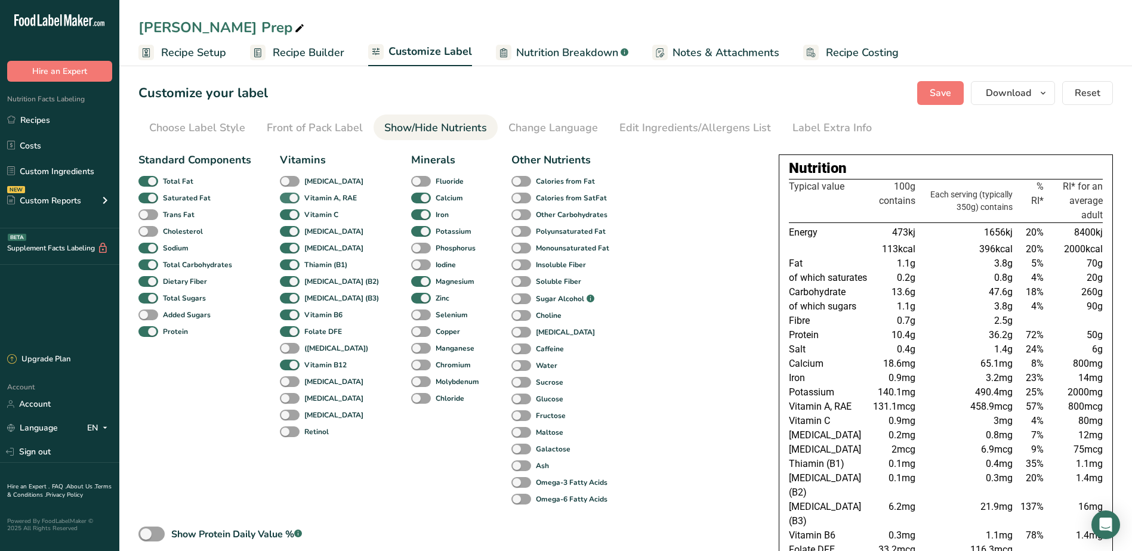
click at [288, 201] on span at bounding box center [290, 198] width 20 height 11
click at [288, 201] on input "Vitamin A, RAE" at bounding box center [284, 198] width 8 height 8
checkbox input "false"
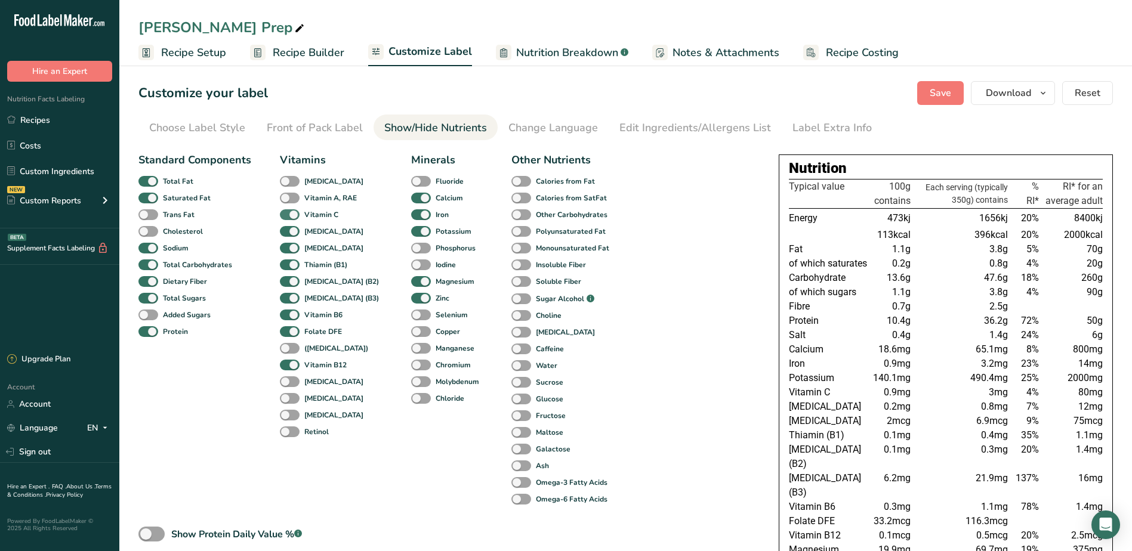
click at [287, 217] on span at bounding box center [290, 214] width 20 height 11
click at [287, 217] on input "Vitamin C" at bounding box center [284, 215] width 8 height 8
checkbox input "false"
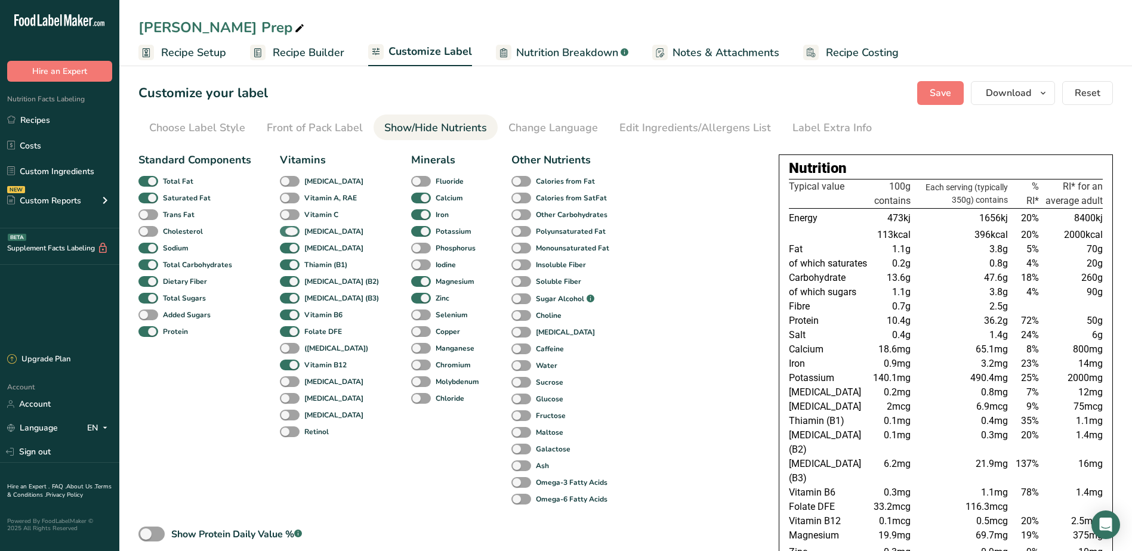
click at [291, 232] on span at bounding box center [290, 231] width 20 height 11
click at [288, 232] on input "[MEDICAL_DATA]" at bounding box center [284, 231] width 8 height 8
checkbox input "false"
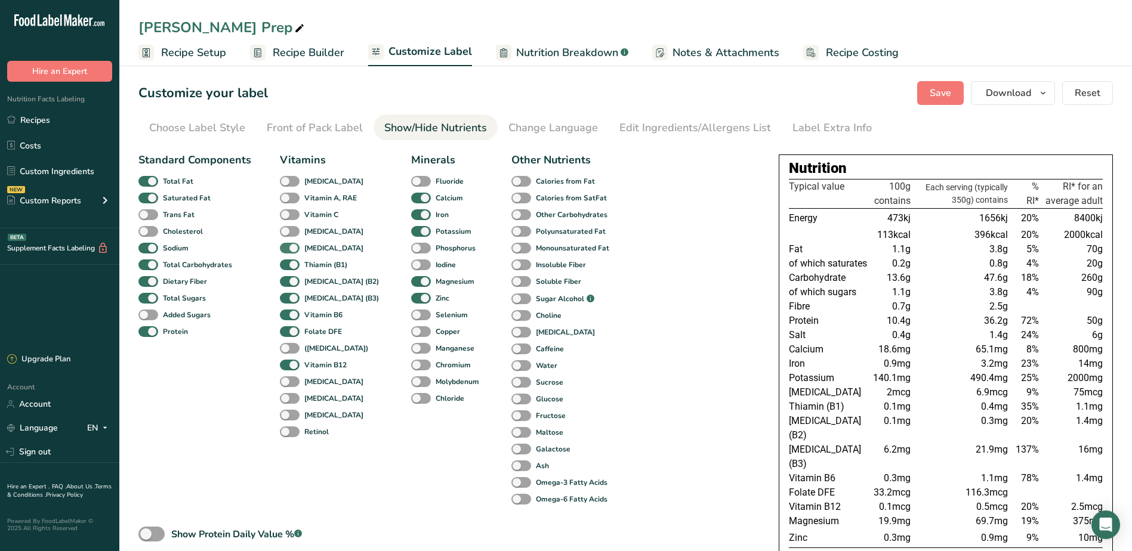
click at [286, 247] on span at bounding box center [290, 248] width 20 height 11
click at [286, 247] on input "[MEDICAL_DATA]" at bounding box center [284, 248] width 8 height 8
checkbox input "false"
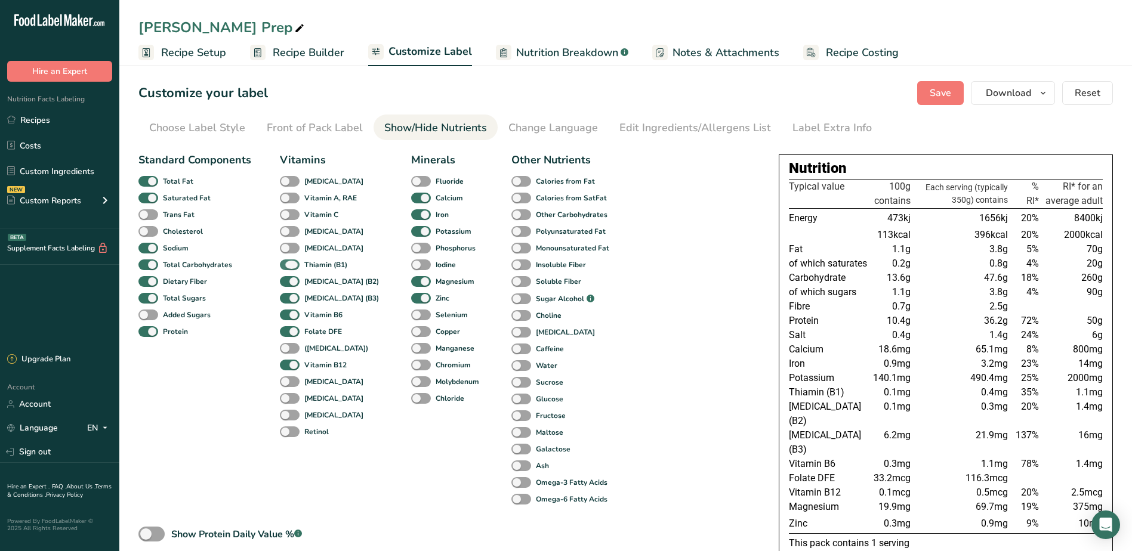
click at [289, 264] on span at bounding box center [290, 265] width 20 height 11
click at [288, 264] on input "Thiamin (B1)" at bounding box center [284, 265] width 8 height 8
checkbox input "false"
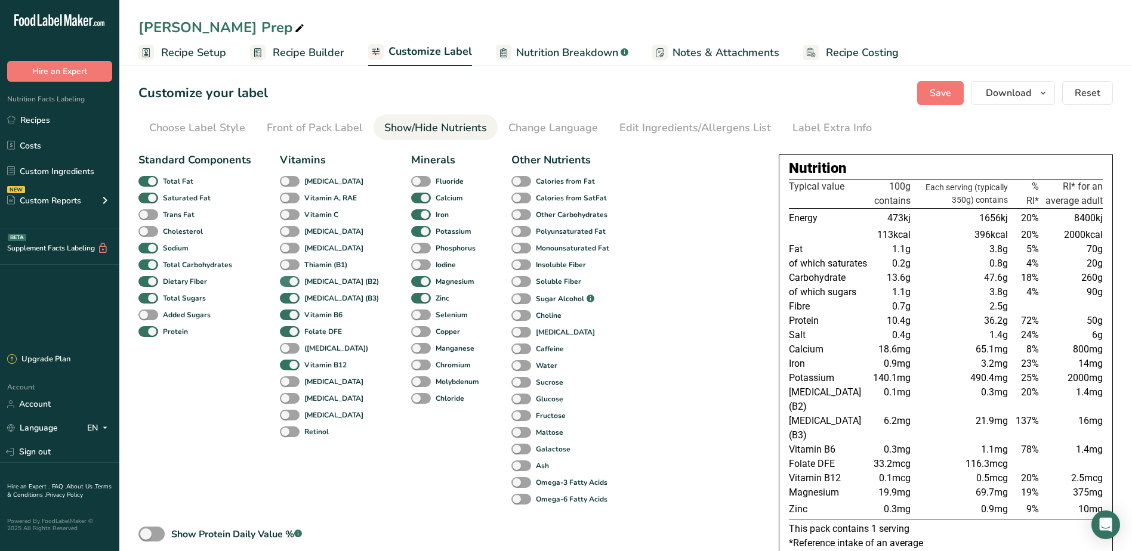
click at [291, 285] on span at bounding box center [290, 281] width 20 height 11
click at [288, 285] on input "[MEDICAL_DATA] (B2)" at bounding box center [284, 282] width 8 height 8
checkbox input "false"
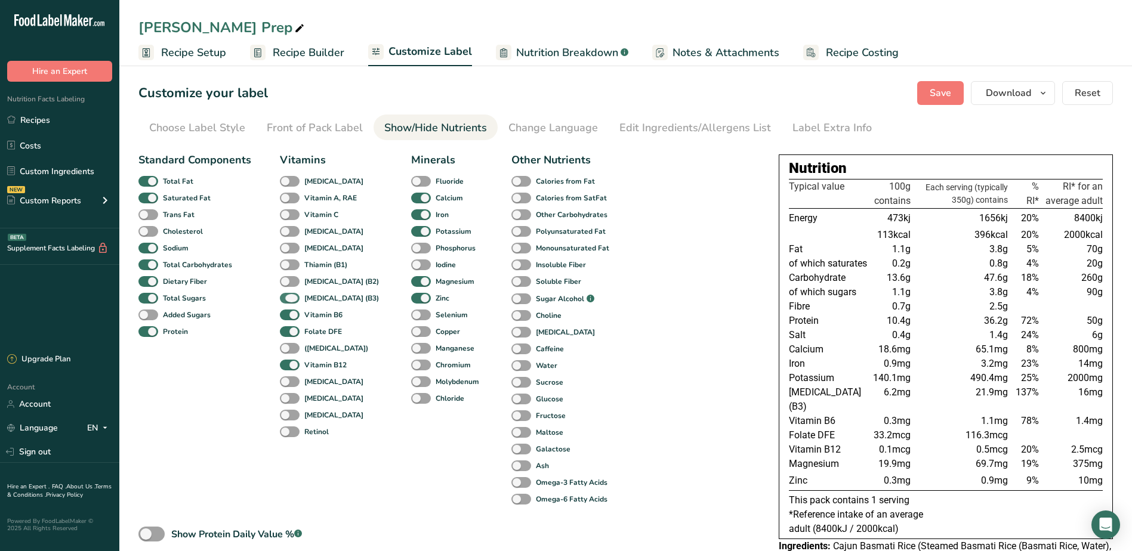
click at [292, 299] on span at bounding box center [290, 298] width 20 height 11
click at [288, 299] on input "[MEDICAL_DATA] (B3)" at bounding box center [284, 298] width 8 height 8
checkbox input "false"
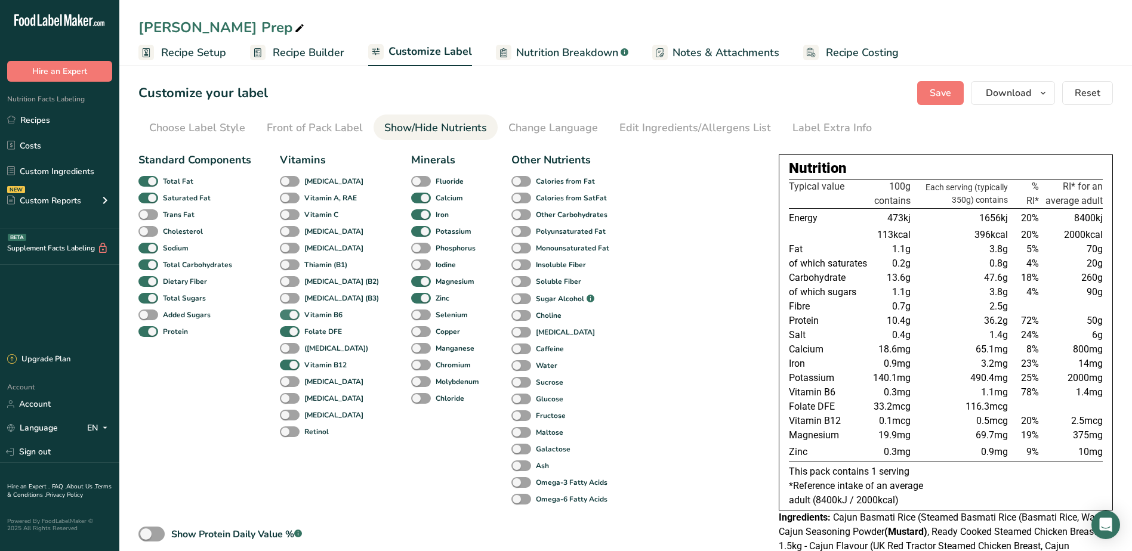
click at [291, 313] on span at bounding box center [290, 315] width 20 height 11
click at [288, 313] on input "Vitamin B6" at bounding box center [284, 315] width 8 height 8
checkbox input "false"
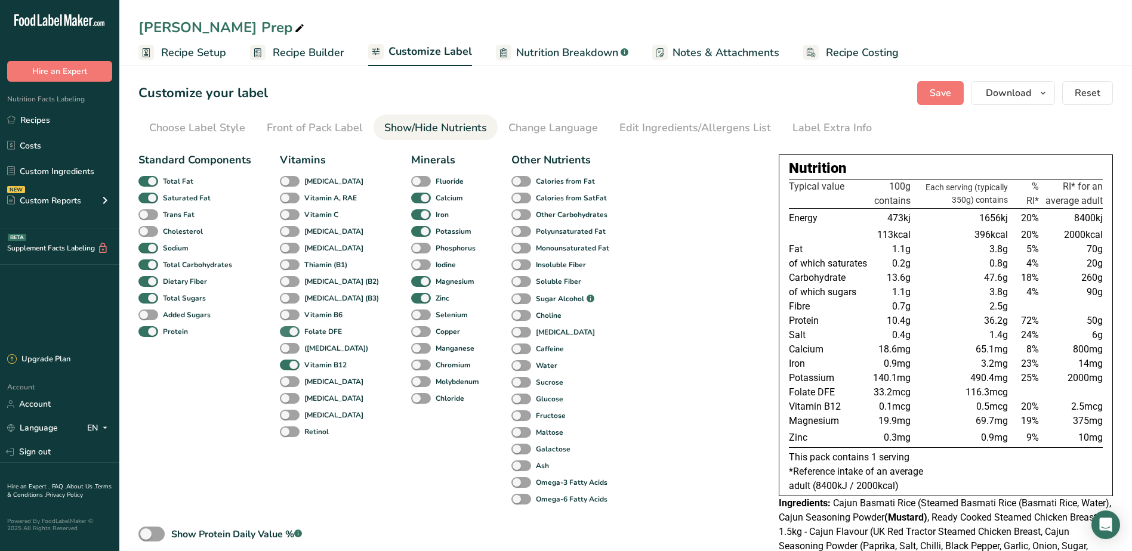
click at [291, 335] on span at bounding box center [290, 331] width 20 height 11
click at [288, 335] on input "Folate DFE" at bounding box center [284, 332] width 8 height 8
checkbox input "false"
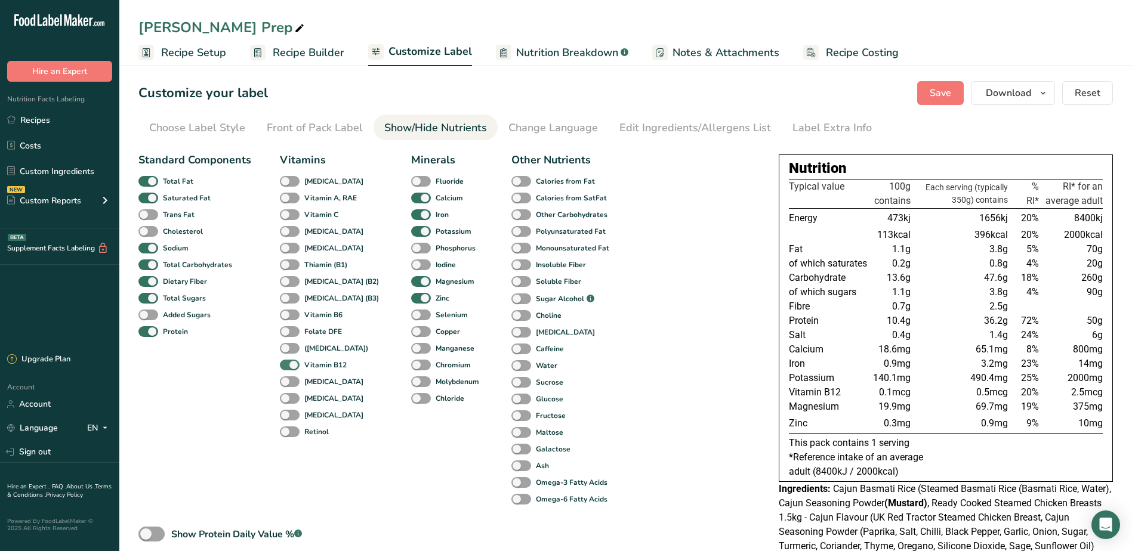
click at [291, 363] on span at bounding box center [290, 365] width 20 height 11
click at [288, 363] on input "Vitamin B12" at bounding box center [284, 365] width 8 height 8
checkbox input "false"
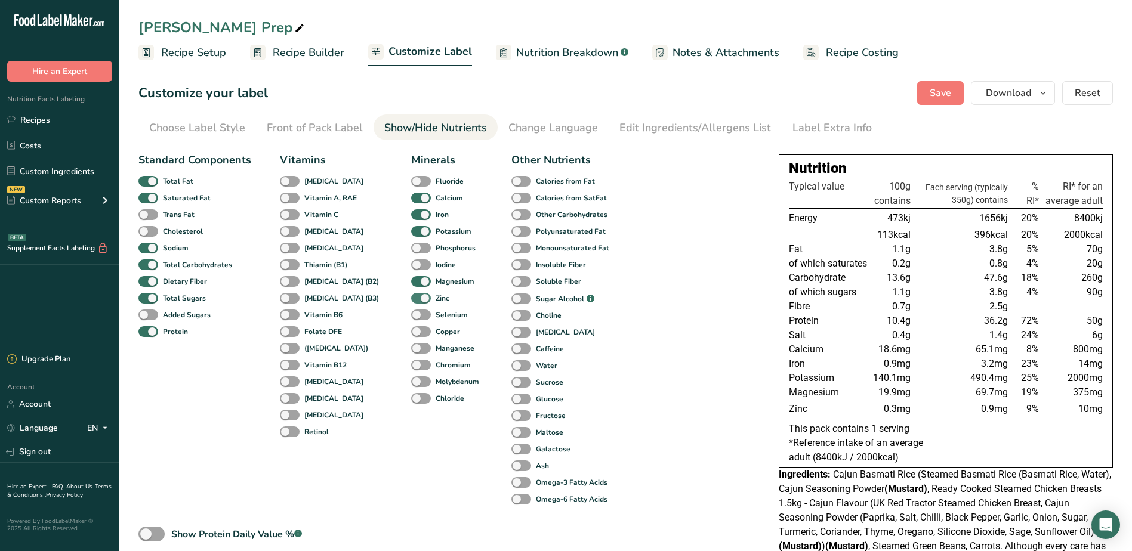
click at [411, 299] on span at bounding box center [421, 298] width 20 height 11
click at [411, 299] on input "Zinc" at bounding box center [415, 298] width 8 height 8
checkbox input "false"
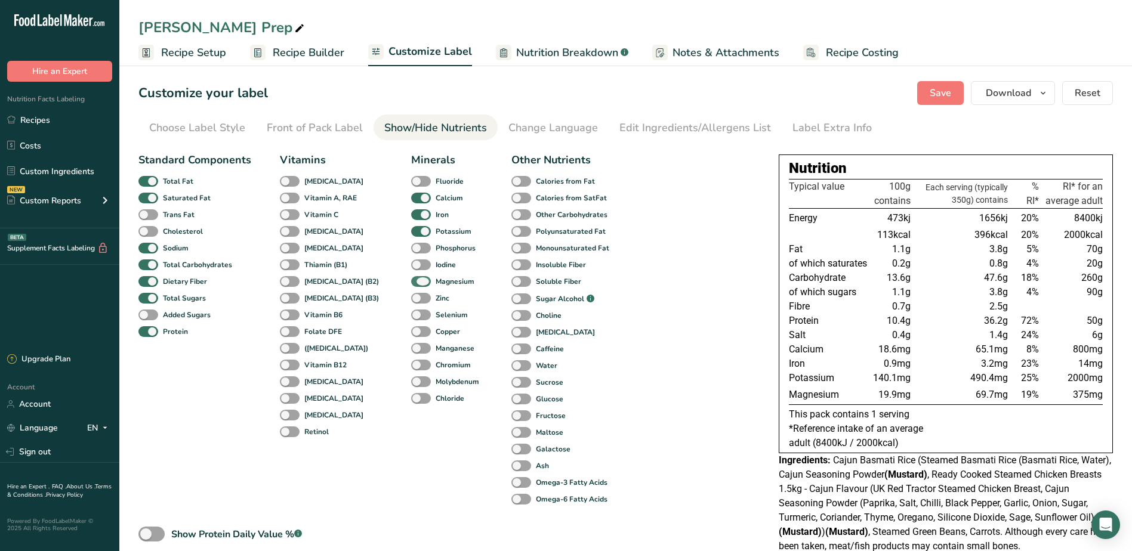
click at [411, 285] on span at bounding box center [421, 281] width 20 height 11
click at [411, 285] on input "Magnesium" at bounding box center [415, 282] width 8 height 8
checkbox input "false"
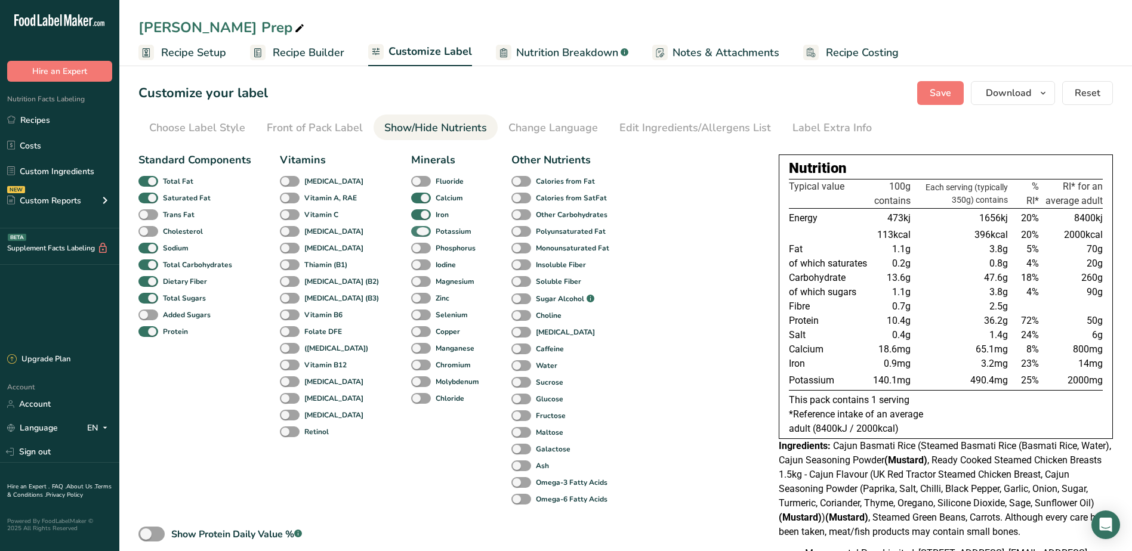
click at [411, 232] on span at bounding box center [421, 231] width 20 height 11
click at [411, 232] on input "Potassium" at bounding box center [415, 231] width 8 height 8
checkbox input "false"
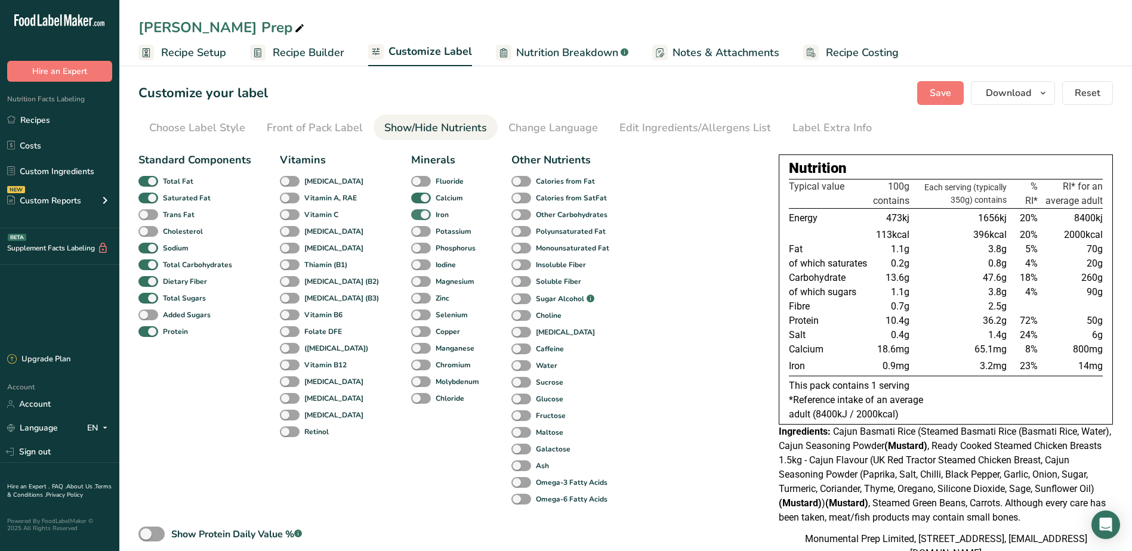
click at [411, 216] on span at bounding box center [421, 214] width 20 height 11
click at [411, 216] on input "Iron" at bounding box center [415, 215] width 8 height 8
checkbox input "false"
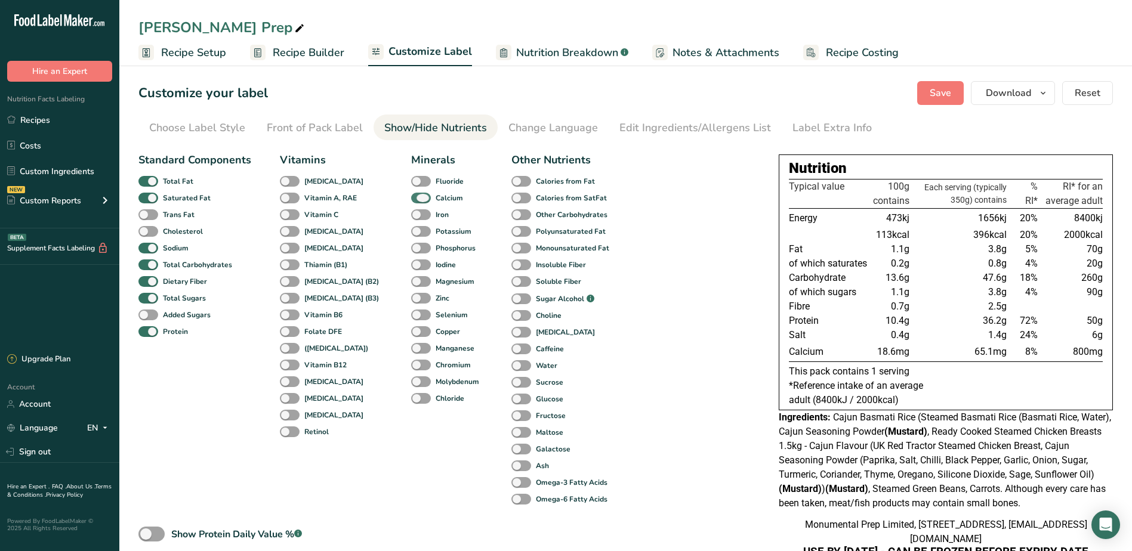
click at [411, 198] on span at bounding box center [421, 198] width 20 height 11
click at [411, 198] on input "Calcium" at bounding box center [415, 198] width 8 height 8
checkbox input "false"
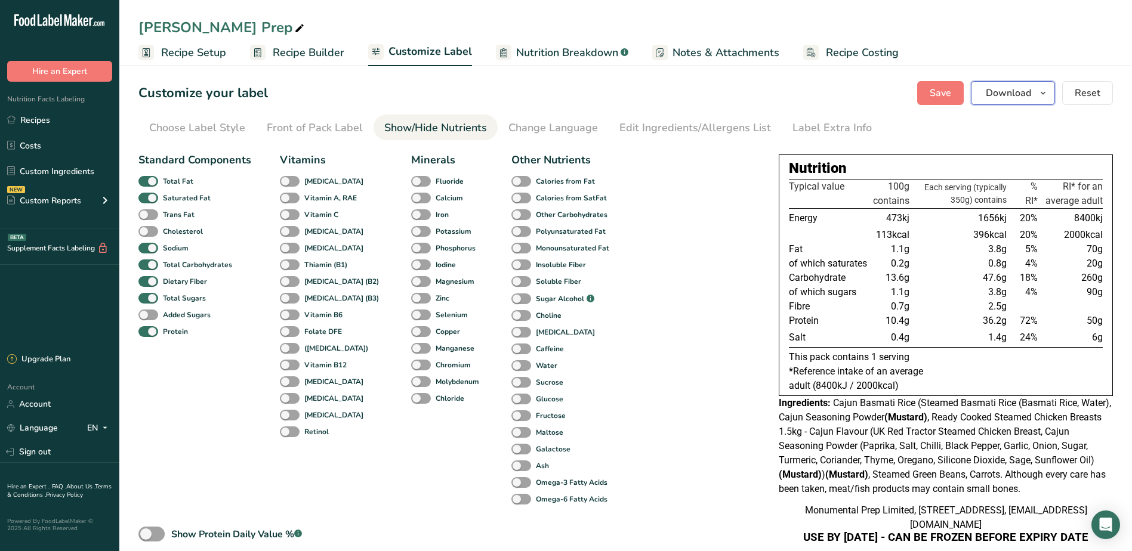
click at [1013, 91] on span "Download" at bounding box center [1008, 93] width 45 height 14
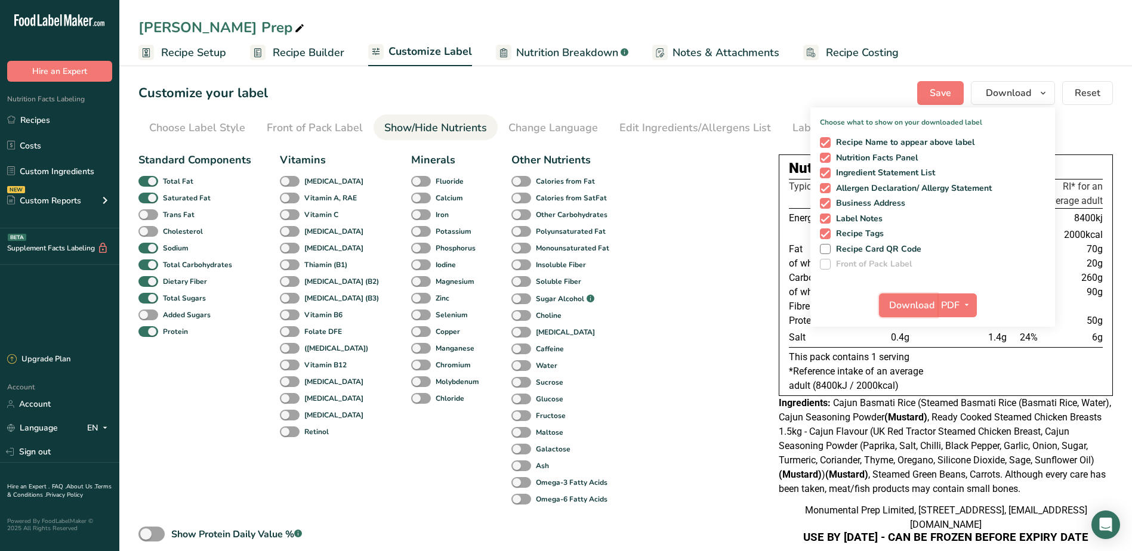
click at [908, 302] on span "Download" at bounding box center [911, 305] width 45 height 14
